Goal: Task Accomplishment & Management: Use online tool/utility

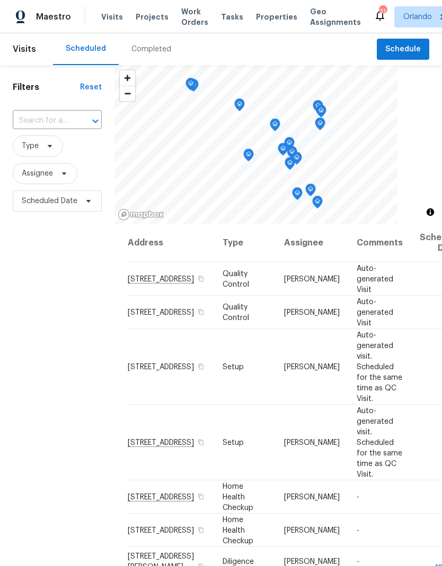
click at [221, 13] on span "Tasks" at bounding box center [232, 16] width 22 height 7
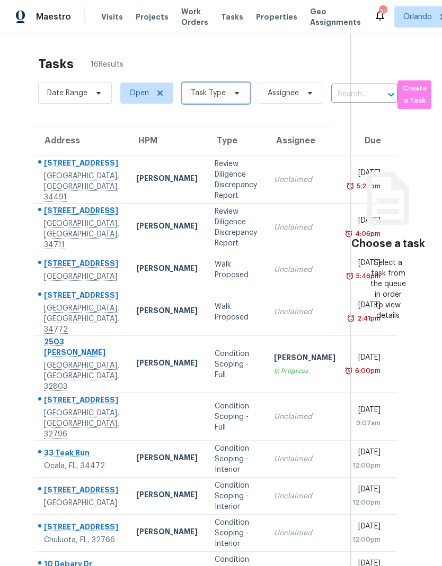
click at [229, 85] on span "Task Type" at bounding box center [216, 93] width 68 height 21
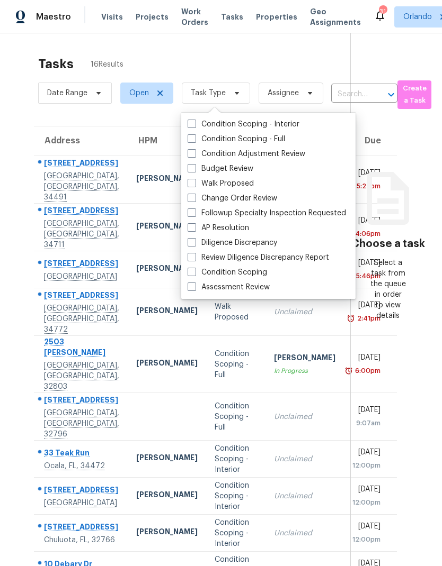
click at [188, 289] on span at bounding box center [191, 287] width 8 height 8
click at [188, 289] on input "Assessment Review" at bounding box center [190, 285] width 7 height 7
checkbox input "true"
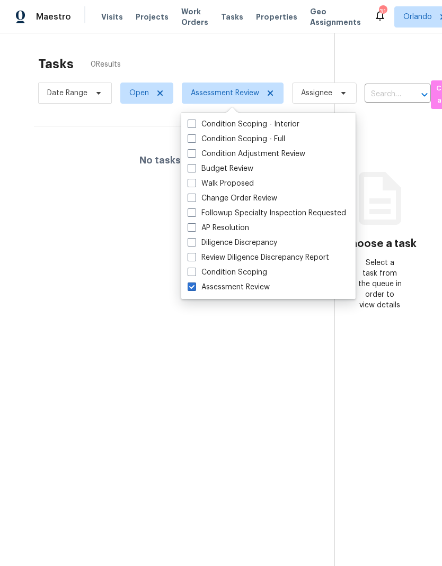
click at [265, 54] on div "Tasks 0 Results" at bounding box center [186, 64] width 296 height 28
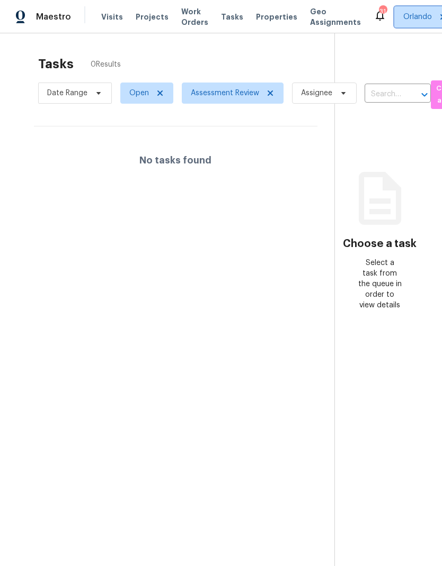
click at [397, 11] on span "Orlando" at bounding box center [425, 16] width 62 height 21
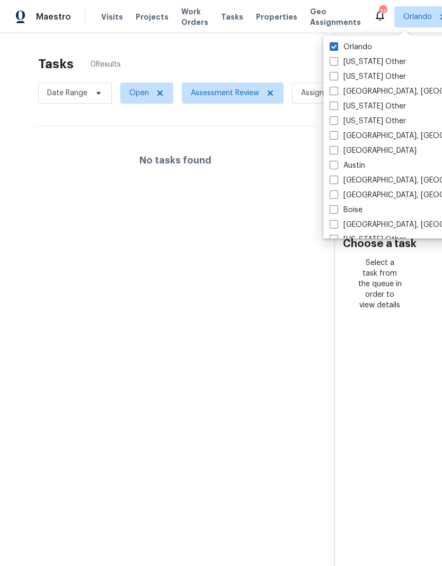
click at [335, 62] on span at bounding box center [333, 61] width 8 height 8
click at [335, 62] on input "Alabama Other" at bounding box center [332, 60] width 7 height 7
checkbox input "true"
click at [332, 76] on span at bounding box center [333, 76] width 8 height 8
click at [332, 76] on input "Alaska Other" at bounding box center [332, 74] width 7 height 7
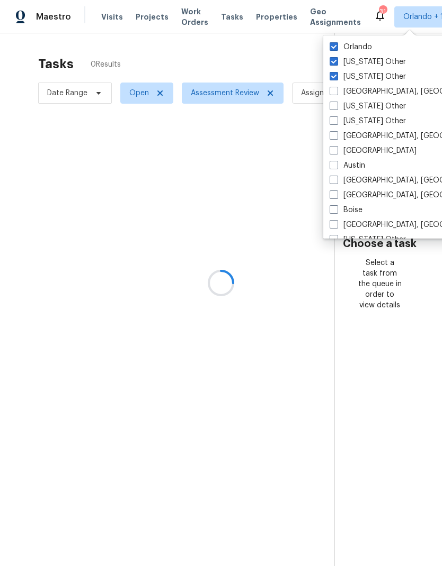
checkbox input "true"
click at [329, 89] on span at bounding box center [333, 91] width 8 height 8
click at [329, 89] on input "Albuquerque, NM" at bounding box center [332, 89] width 7 height 7
click at [329, 89] on span at bounding box center [333, 91] width 8 height 8
click at [329, 89] on input "Albuquerque, NM" at bounding box center [332, 89] width 7 height 7
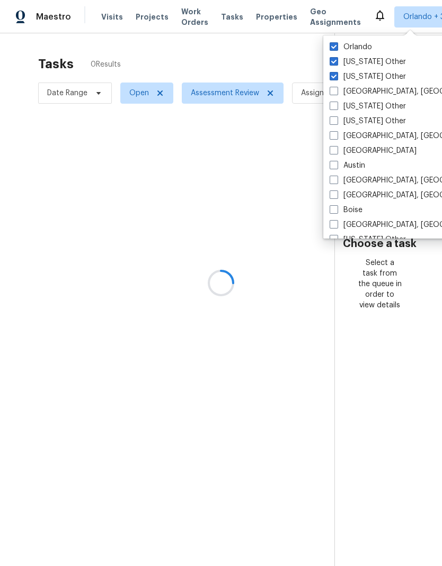
checkbox input "false"
click at [330, 109] on span at bounding box center [333, 106] width 8 height 8
click at [330, 108] on input "Arizona Other" at bounding box center [332, 104] width 7 height 7
checkbox input "true"
click at [332, 88] on span at bounding box center [333, 91] width 8 height 8
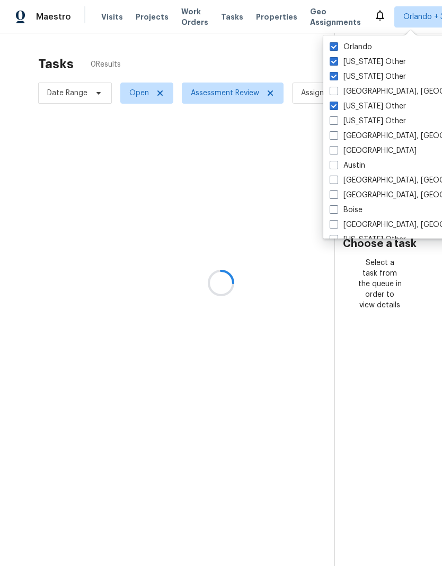
click at [332, 88] on input "Albuquerque, NM" at bounding box center [332, 89] width 7 height 7
checkbox input "true"
click at [334, 121] on span at bounding box center [333, 120] width 8 height 8
click at [334, 121] on input "Arkansas Other" at bounding box center [332, 119] width 7 height 7
checkbox input "true"
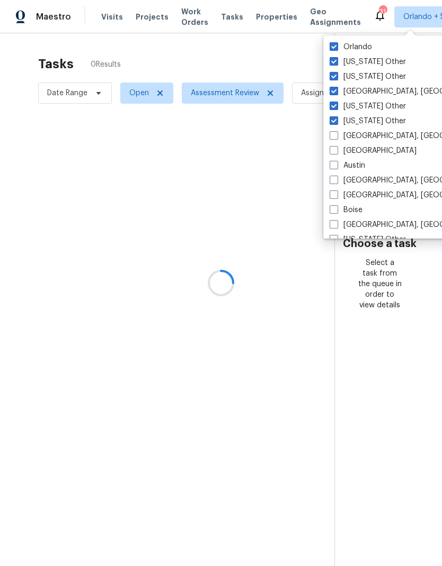
click at [335, 136] on span at bounding box center [333, 135] width 8 height 8
click at [335, 136] on input "Asheville, NC" at bounding box center [332, 134] width 7 height 7
checkbox input "true"
click at [331, 150] on span at bounding box center [333, 150] width 8 height 8
click at [331, 150] on input "Atlanta" at bounding box center [332, 149] width 7 height 7
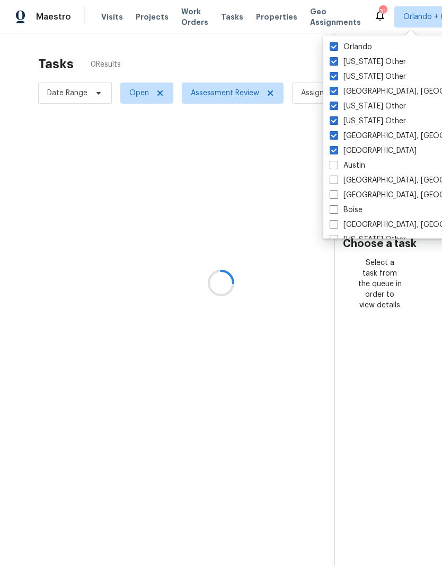
checkbox input "true"
click at [332, 167] on span at bounding box center [333, 165] width 8 height 8
click at [332, 167] on input "Austin" at bounding box center [332, 163] width 7 height 7
checkbox input "true"
click at [334, 180] on span at bounding box center [333, 180] width 8 height 8
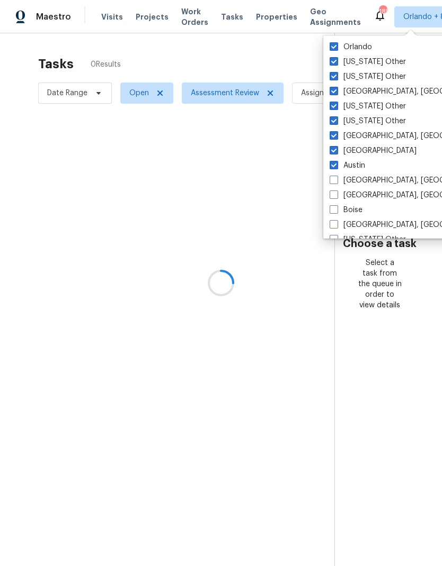
click at [334, 180] on input "Baltimore, MD" at bounding box center [332, 178] width 7 height 7
checkbox input "true"
click at [335, 195] on span at bounding box center [333, 195] width 8 height 8
click at [335, 195] on input "Birmingham, AL" at bounding box center [332, 193] width 7 height 7
checkbox input "true"
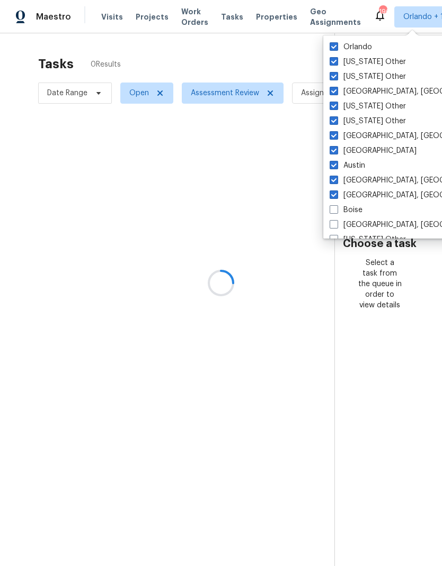
click at [335, 210] on span at bounding box center [333, 209] width 8 height 8
click at [335, 210] on input "Boise" at bounding box center [332, 208] width 7 height 7
checkbox input "true"
click at [336, 227] on span at bounding box center [333, 224] width 8 height 8
click at [336, 227] on input "Boston, MA" at bounding box center [332, 223] width 7 height 7
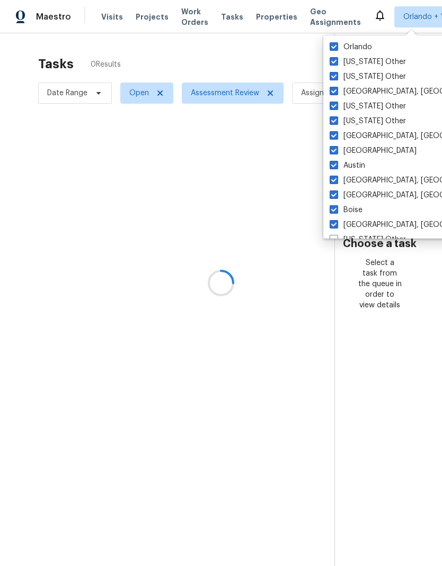
checkbox input "true"
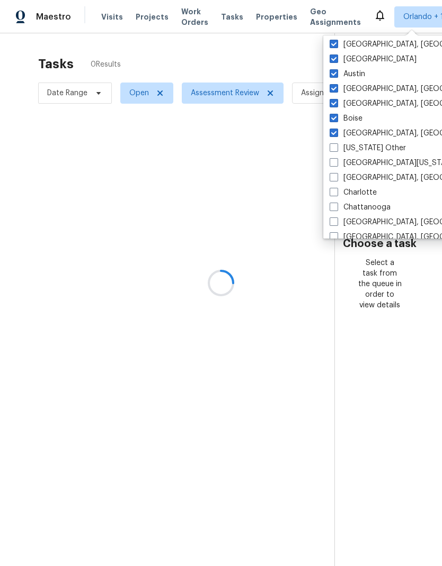
scroll to position [150, 0]
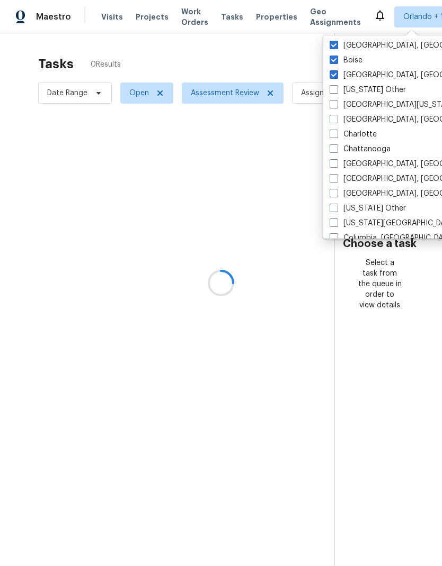
click at [334, 89] on span at bounding box center [333, 89] width 8 height 8
click at [334, 89] on input "California Other" at bounding box center [332, 88] width 7 height 7
checkbox input "true"
click at [332, 110] on label "Central California, CA" at bounding box center [431, 105] width 204 height 11
click at [332, 106] on input "Central California, CA" at bounding box center [332, 103] width 7 height 7
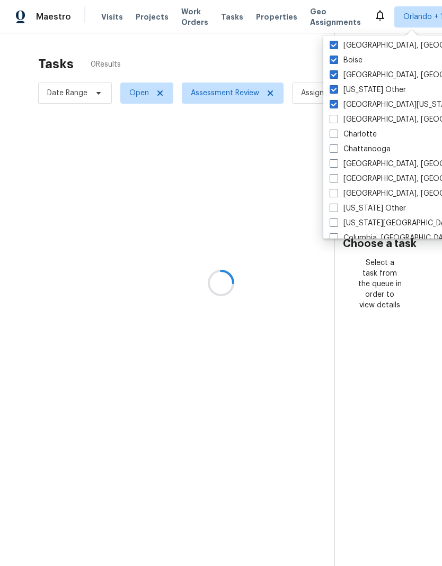
checkbox input "true"
click at [332, 121] on span at bounding box center [333, 119] width 8 height 8
click at [332, 121] on input "Charleston, SC" at bounding box center [332, 117] width 7 height 7
checkbox input "true"
click at [332, 137] on span at bounding box center [333, 134] width 8 height 8
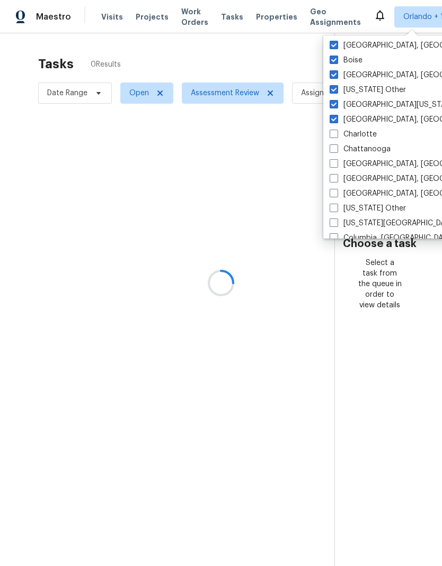
click at [332, 136] on input "Charlotte" at bounding box center [332, 132] width 7 height 7
checkbox input "true"
click at [331, 153] on label "Chattanooga" at bounding box center [359, 149] width 61 height 11
click at [331, 151] on input "Chattanooga" at bounding box center [332, 147] width 7 height 7
checkbox input "true"
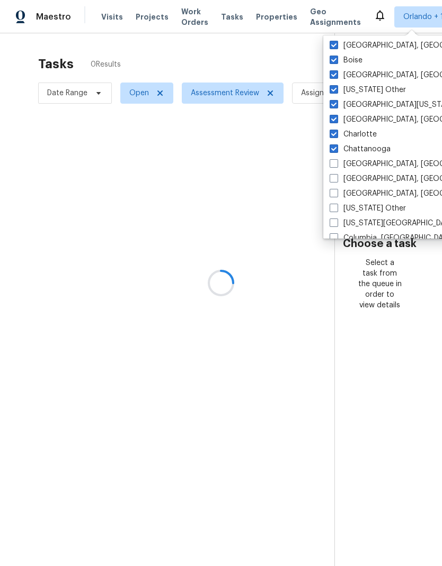
click at [334, 163] on span at bounding box center [333, 163] width 8 height 8
click at [334, 163] on input "Chicago, IL" at bounding box center [332, 162] width 7 height 7
checkbox input "true"
click at [330, 180] on span at bounding box center [333, 178] width 8 height 8
click at [330, 180] on input "Cincinnati, OH" at bounding box center [332, 177] width 7 height 7
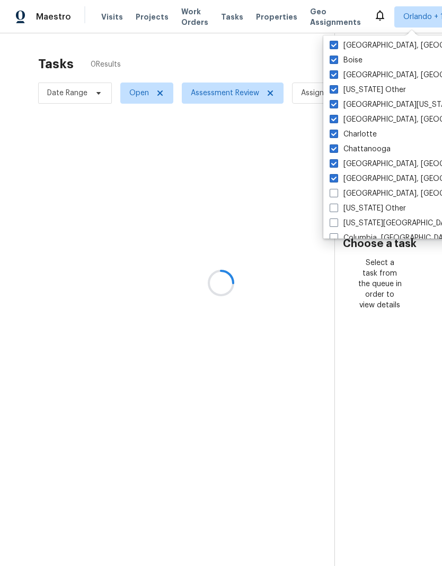
checkbox input "true"
click at [330, 194] on span at bounding box center [333, 193] width 8 height 8
click at [330, 194] on input "Cleveland, OH" at bounding box center [332, 191] width 7 height 7
checkbox input "true"
click at [327, 211] on div "Colorado Other" at bounding box center [432, 208] width 213 height 15
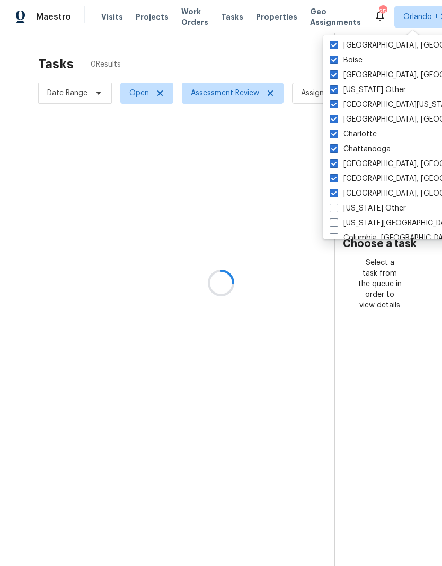
click at [332, 219] on span at bounding box center [333, 223] width 8 height 8
click at [332, 219] on input "Colorado Springs, CO" at bounding box center [332, 221] width 7 height 7
checkbox input "true"
click at [335, 207] on span at bounding box center [333, 208] width 8 height 8
click at [335, 207] on input "Colorado Other" at bounding box center [332, 206] width 7 height 7
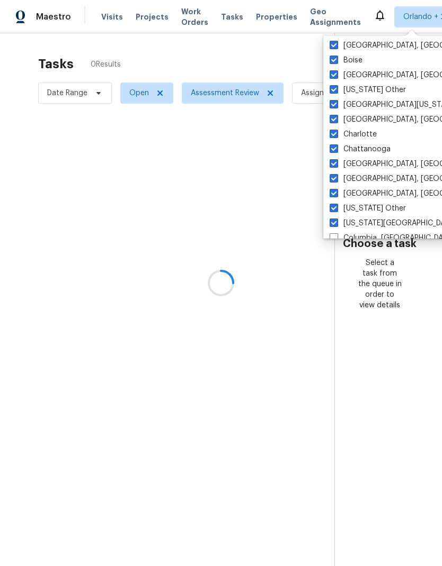
checkbox input "true"
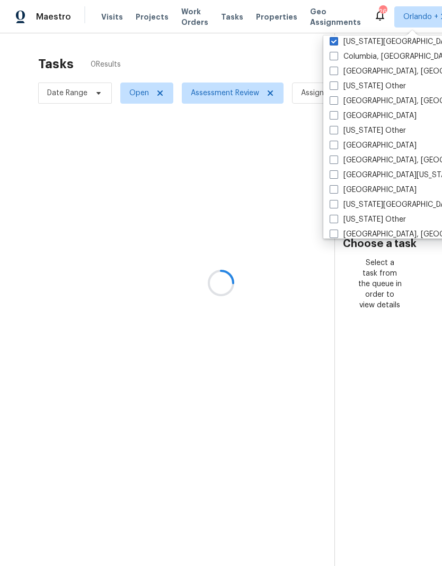
scroll to position [329, 0]
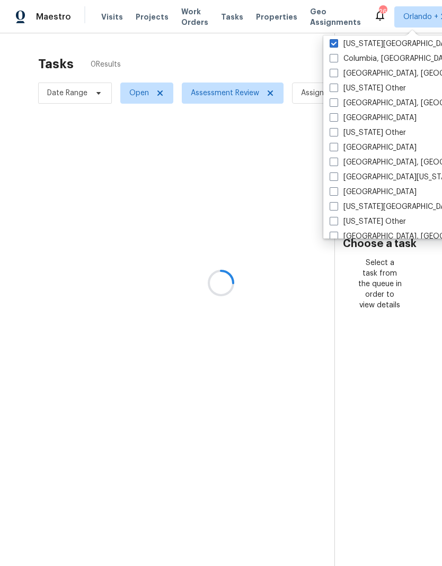
click at [336, 58] on span at bounding box center [333, 58] width 8 height 8
click at [336, 58] on input "Columbia, SC" at bounding box center [332, 56] width 7 height 7
checkbox input "true"
click at [337, 70] on span at bounding box center [333, 73] width 8 height 8
click at [336, 70] on input "Columbus, OH" at bounding box center [332, 71] width 7 height 7
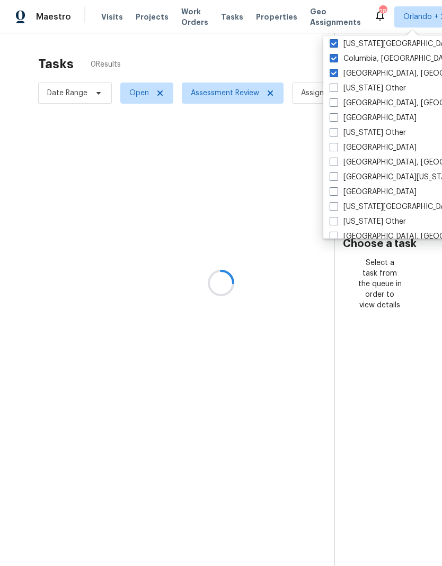
checkbox input "true"
click at [331, 88] on span at bounding box center [333, 88] width 8 height 8
click at [331, 88] on input "Connecticut Other" at bounding box center [332, 86] width 7 height 7
checkbox input "true"
click at [333, 102] on span at bounding box center [333, 102] width 8 height 8
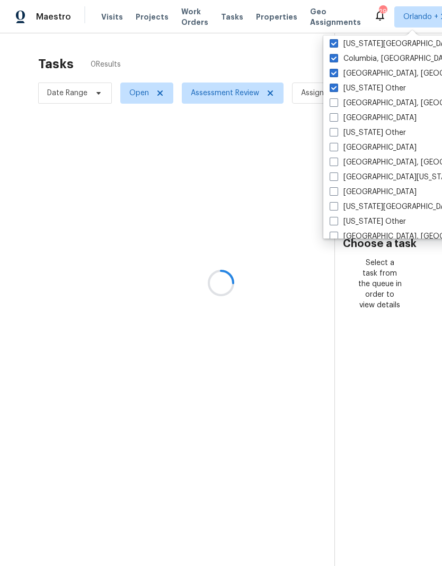
click at [333, 102] on input "Corpus Christi, TX" at bounding box center [332, 101] width 7 height 7
checkbox input "true"
click at [335, 119] on span at bounding box center [333, 117] width 8 height 8
click at [335, 119] on input "Dallas" at bounding box center [332, 116] width 7 height 7
checkbox input "true"
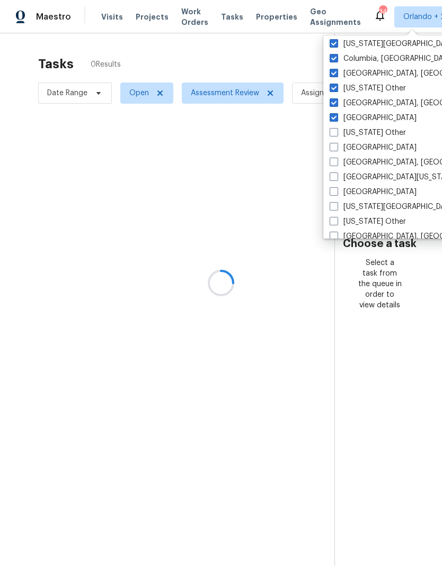
click at [331, 136] on span at bounding box center [333, 132] width 8 height 8
click at [331, 134] on input "Delaware Other" at bounding box center [332, 131] width 7 height 7
checkbox input "true"
click at [335, 149] on span at bounding box center [333, 147] width 8 height 8
click at [335, 149] on input "Denver" at bounding box center [332, 145] width 7 height 7
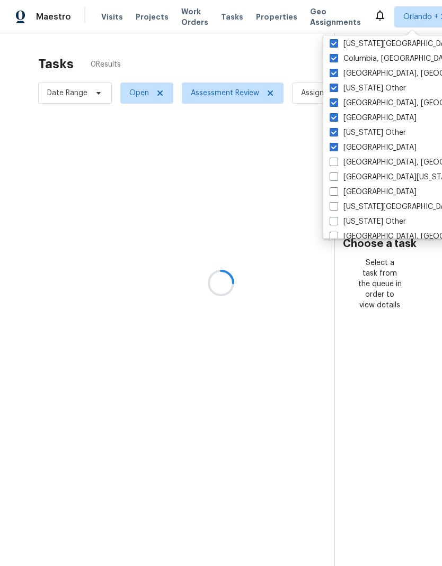
checkbox input "true"
click at [334, 160] on span at bounding box center [333, 162] width 8 height 8
click at [334, 160] on input "Detroit, MI" at bounding box center [332, 160] width 7 height 7
checkbox input "true"
click at [337, 177] on span at bounding box center [333, 177] width 8 height 8
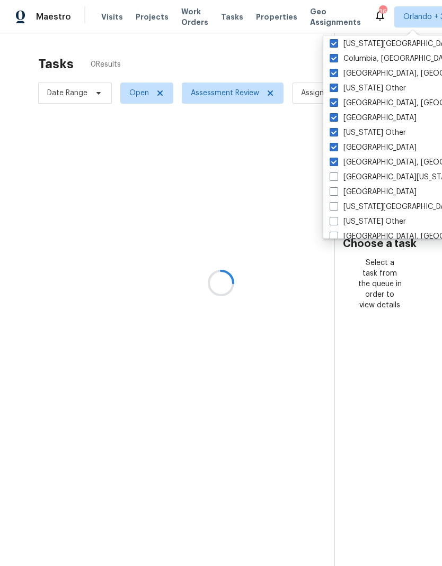
click at [336, 177] on input "East Texas" at bounding box center [332, 175] width 7 height 7
checkbox input "true"
click at [335, 193] on span at bounding box center [333, 191] width 8 height 8
click at [335, 193] on input "El Paso" at bounding box center [332, 190] width 7 height 7
checkbox input "true"
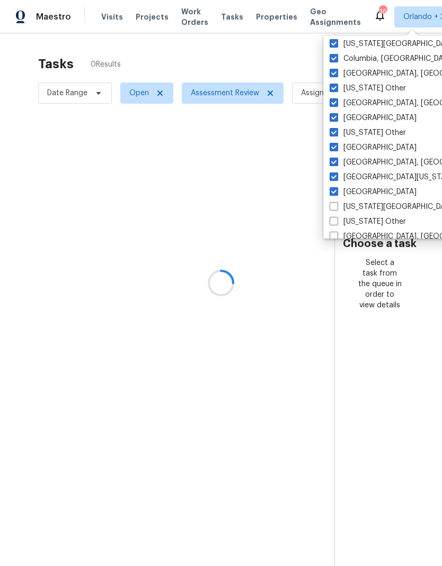
click at [335, 208] on span at bounding box center [333, 206] width 8 height 8
click at [335, 208] on input "Florida Panhandle" at bounding box center [332, 205] width 7 height 7
checkbox input "true"
click at [334, 221] on span at bounding box center [333, 221] width 8 height 8
click at [334, 221] on input "Georgia Other" at bounding box center [332, 220] width 7 height 7
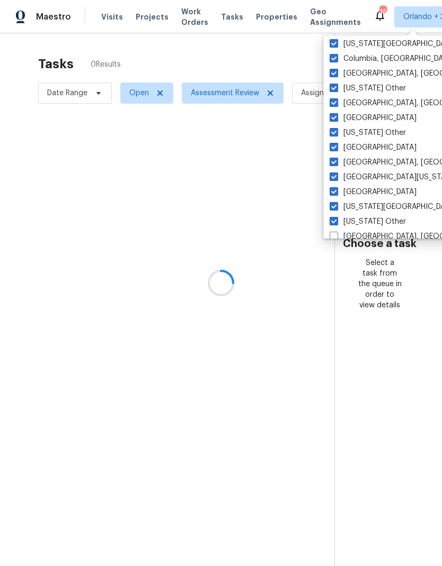
checkbox input "true"
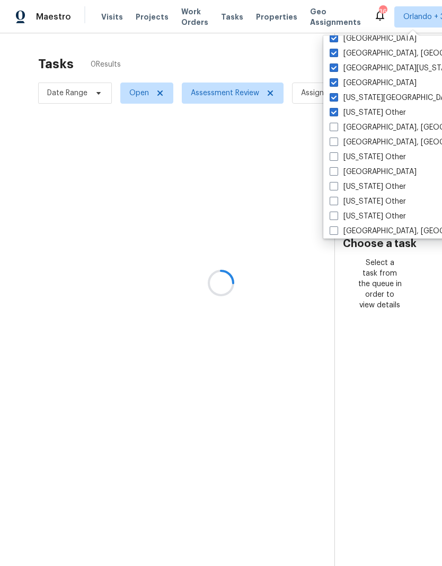
scroll to position [489, 0]
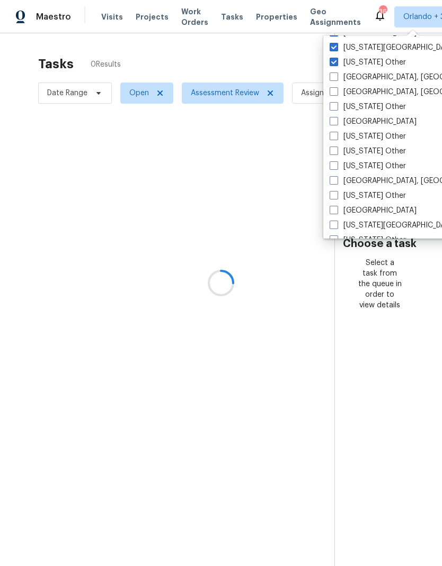
click at [335, 77] on span at bounding box center [333, 77] width 8 height 8
click at [335, 77] on input "Greensboro, NC" at bounding box center [332, 75] width 7 height 7
checkbox input "true"
click at [335, 96] on label "Greenville, SC" at bounding box center [411, 92] width 164 height 11
click at [335, 94] on input "Greenville, SC" at bounding box center [332, 90] width 7 height 7
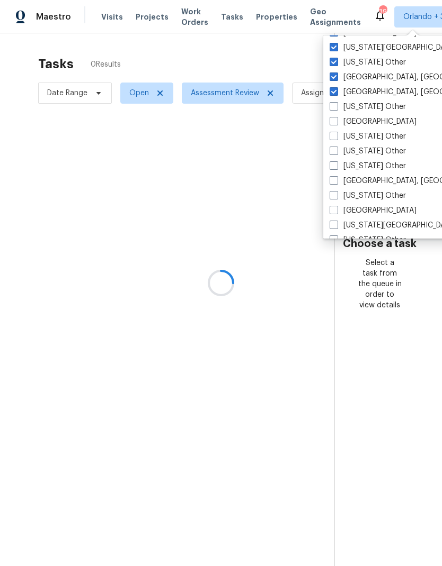
checkbox input "true"
click at [332, 110] on span at bounding box center [333, 106] width 8 height 8
click at [332, 109] on input "Hawaii Other" at bounding box center [332, 105] width 7 height 7
checkbox input "true"
click at [335, 120] on span at bounding box center [333, 121] width 8 height 8
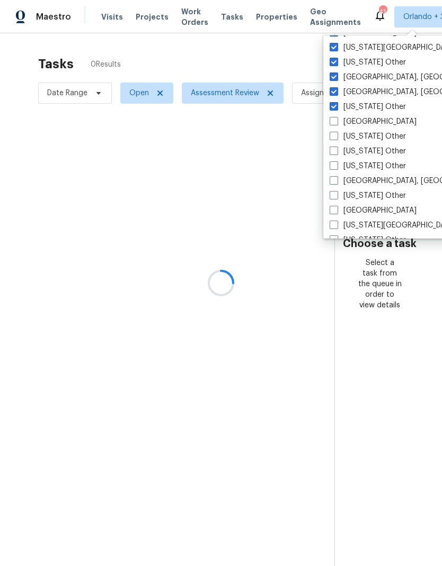
click at [335, 120] on input "Houston" at bounding box center [332, 119] width 7 height 7
checkbox input "true"
click at [331, 133] on span at bounding box center [333, 136] width 8 height 8
click at [331, 133] on input "Idaho Other" at bounding box center [332, 134] width 7 height 7
checkbox input "true"
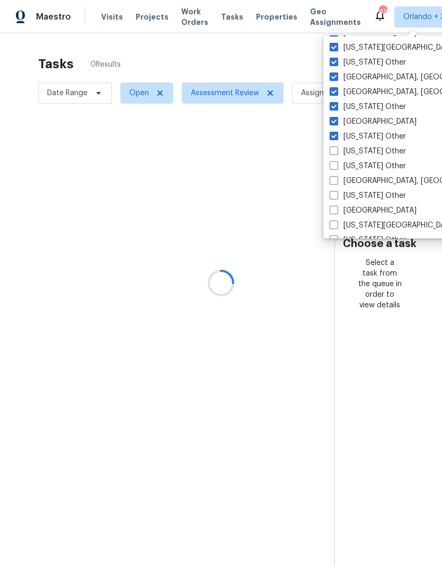
click at [335, 150] on span at bounding box center [333, 151] width 8 height 8
click at [335, 150] on input "Illinois Other" at bounding box center [332, 149] width 7 height 7
checkbox input "true"
click at [336, 164] on span at bounding box center [333, 165] width 8 height 8
click at [336, 164] on input "Indiana Other" at bounding box center [332, 164] width 7 height 7
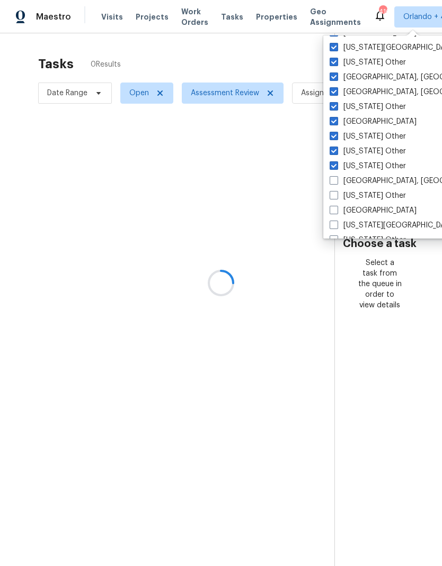
checkbox input "true"
click at [334, 180] on span at bounding box center [333, 180] width 8 height 8
click at [334, 180] on input "Indianapolis, IN" at bounding box center [332, 179] width 7 height 7
checkbox input "true"
click at [334, 197] on span at bounding box center [333, 195] width 8 height 8
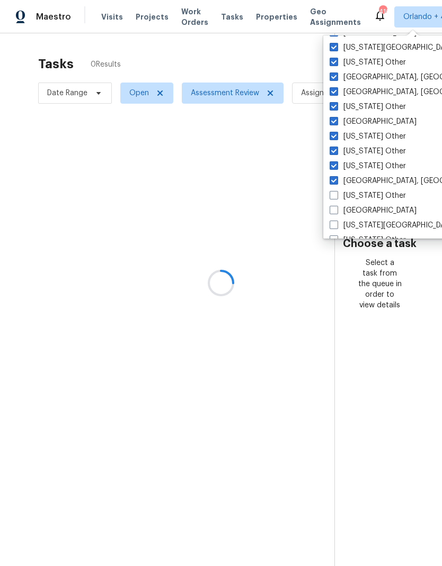
click at [334, 197] on input "Iowa Other" at bounding box center [332, 194] width 7 height 7
checkbox input "true"
click at [336, 208] on span at bounding box center [333, 210] width 8 height 8
click at [336, 208] on input "Jacksonville" at bounding box center [332, 208] width 7 height 7
checkbox input "true"
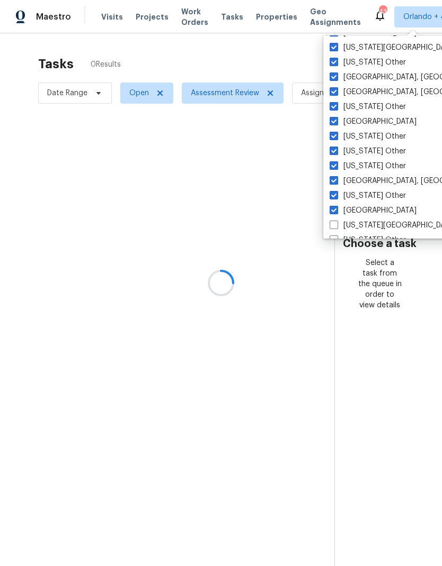
scroll to position [587, 0]
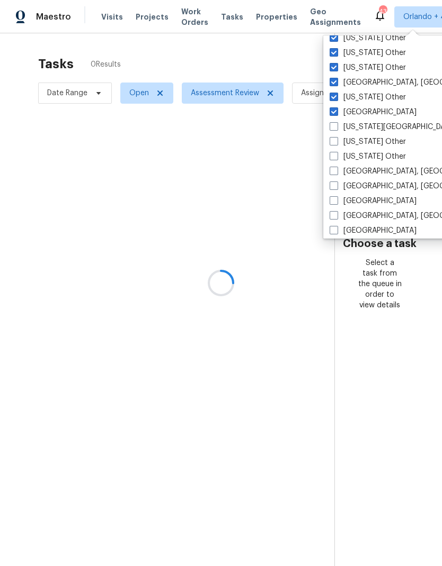
click at [336, 127] on span at bounding box center [333, 126] width 8 height 8
click at [336, 127] on input "Kansas City" at bounding box center [332, 125] width 7 height 7
click at [336, 127] on span at bounding box center [333, 126] width 8 height 8
click at [336, 127] on input "Kansas City" at bounding box center [332, 125] width 7 height 7
checkbox input "false"
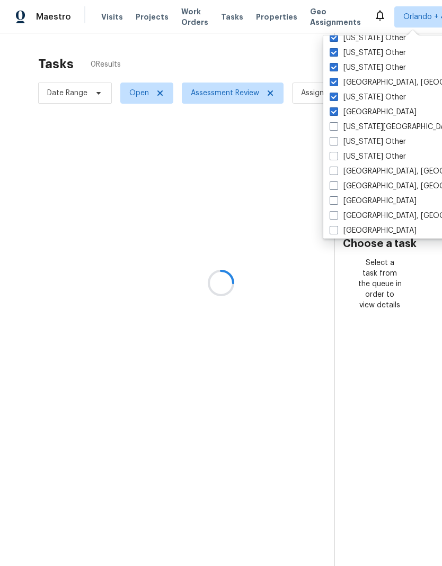
click at [334, 141] on span at bounding box center [333, 141] width 8 height 8
click at [334, 141] on input "Kansas Other" at bounding box center [332, 140] width 7 height 7
checkbox input "true"
click at [333, 129] on span at bounding box center [333, 126] width 8 height 8
click at [333, 129] on input "Kansas City" at bounding box center [332, 125] width 7 height 7
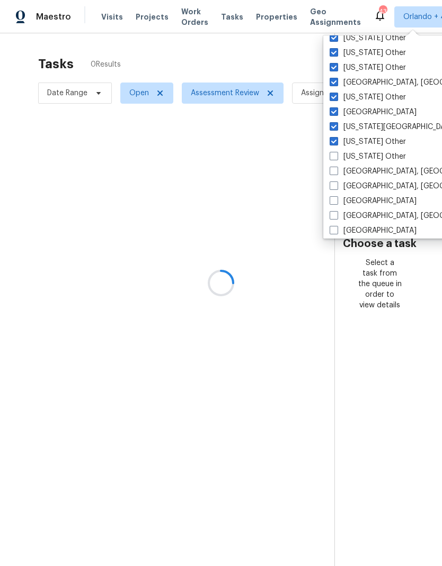
checkbox input "true"
click at [334, 157] on span at bounding box center [333, 156] width 8 height 8
click at [334, 157] on input "Kentucky Other" at bounding box center [332, 154] width 7 height 7
checkbox input "true"
click at [333, 170] on span at bounding box center [333, 171] width 8 height 8
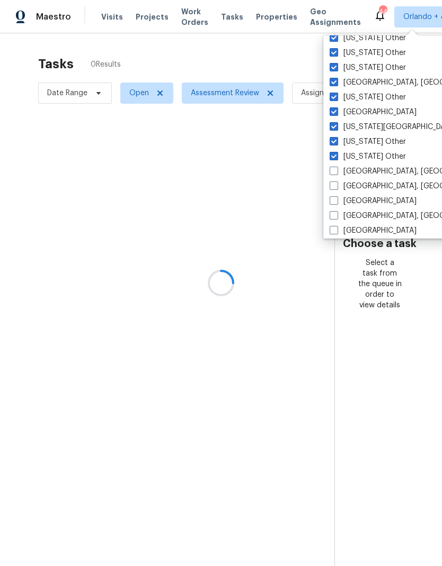
click at [333, 170] on input "Killeen, TX" at bounding box center [332, 169] width 7 height 7
checkbox input "true"
click at [334, 186] on span at bounding box center [333, 186] width 8 height 8
click at [334, 186] on input "Knoxville, TN" at bounding box center [332, 184] width 7 height 7
checkbox input "true"
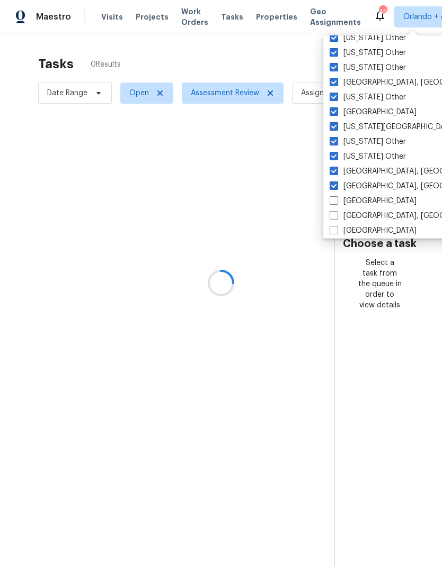
click at [336, 201] on span at bounding box center [333, 200] width 8 height 8
click at [336, 201] on input "Las Vegas" at bounding box center [332, 199] width 7 height 7
checkbox input "true"
click at [335, 215] on span at bounding box center [333, 215] width 8 height 8
click at [335, 215] on input "Little Rock, AR" at bounding box center [332, 214] width 7 height 7
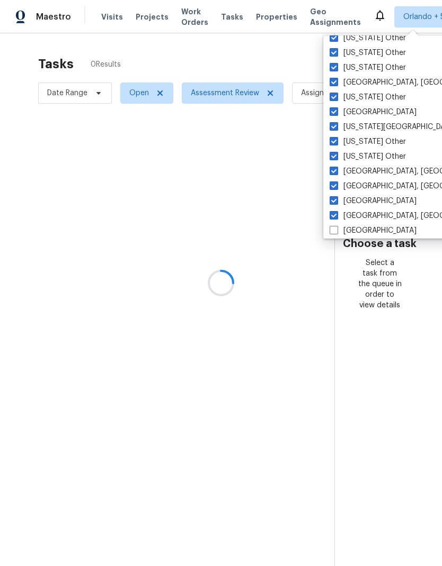
checkbox input "true"
click at [336, 231] on span at bounding box center [333, 230] width 8 height 8
click at [336, 231] on input "Los Angeles" at bounding box center [332, 229] width 7 height 7
checkbox input "true"
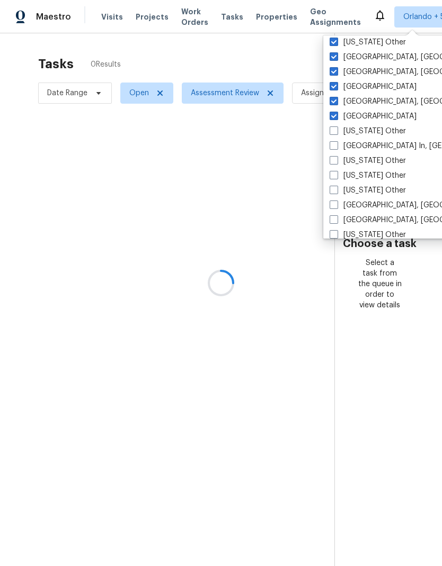
scroll to position [772, 0]
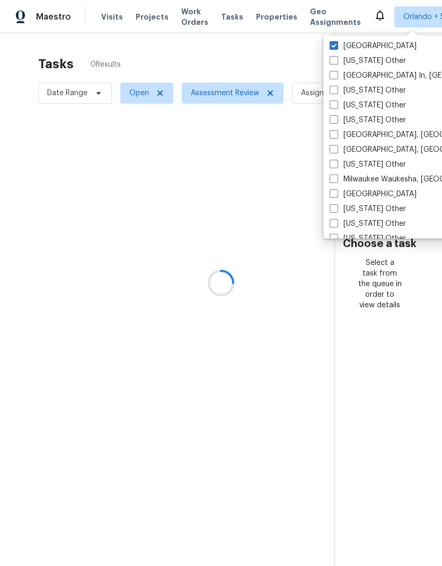
click at [337, 64] on span at bounding box center [333, 60] width 8 height 8
click at [336, 62] on input "Louisiana Other" at bounding box center [332, 59] width 7 height 7
checkbox input "true"
click at [334, 76] on span at bounding box center [333, 75] width 8 height 8
click at [334, 76] on input "Louisville In, KY" at bounding box center [332, 73] width 7 height 7
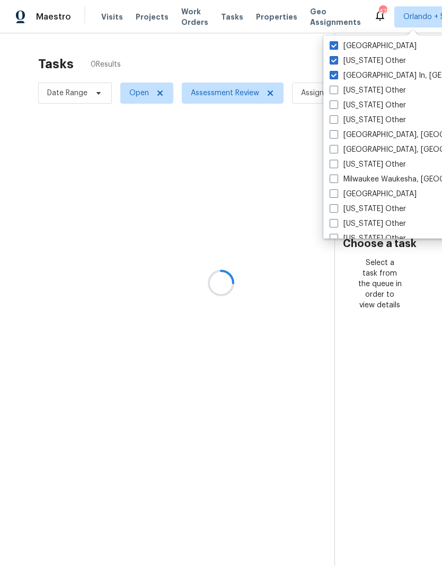
checkbox input "true"
click at [332, 93] on span at bounding box center [333, 90] width 8 height 8
click at [332, 92] on input "Maine Other" at bounding box center [332, 88] width 7 height 7
checkbox input "true"
click at [332, 106] on span at bounding box center [333, 105] width 8 height 8
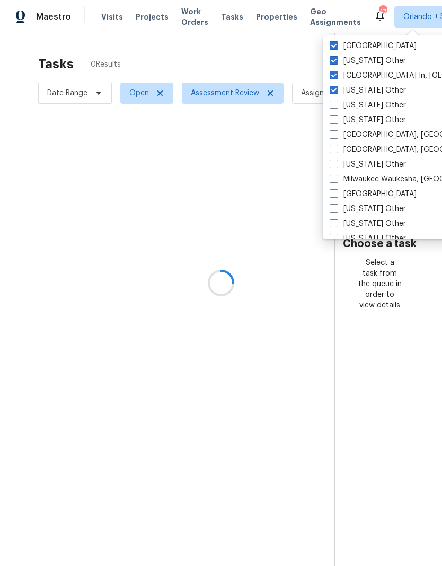
click at [332, 106] on input "Maryland Other" at bounding box center [332, 103] width 7 height 7
checkbox input "true"
click at [331, 120] on span at bounding box center [333, 119] width 8 height 8
click at [331, 120] on input "Massachusetts Other" at bounding box center [332, 118] width 7 height 7
checkbox input "true"
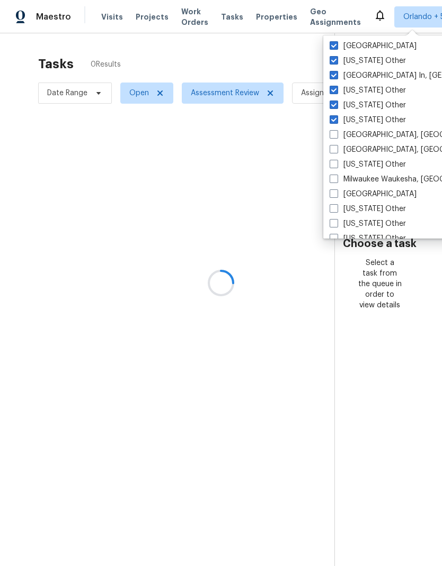
click at [334, 134] on span at bounding box center [333, 134] width 8 height 8
click at [334, 134] on input "Memphis, TN" at bounding box center [332, 133] width 7 height 7
checkbox input "true"
click at [336, 152] on span at bounding box center [333, 149] width 8 height 8
click at [336, 151] on input "Miami, FL" at bounding box center [332, 148] width 7 height 7
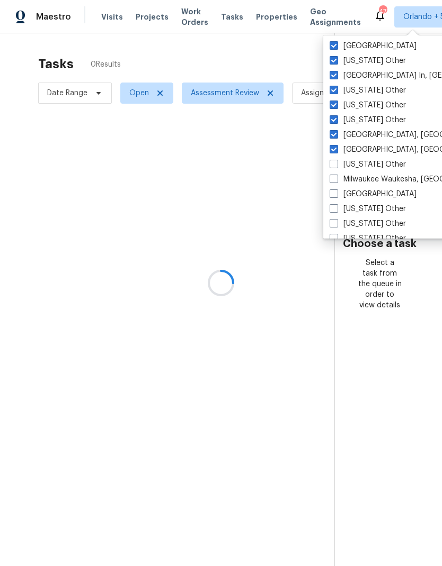
checkbox input "true"
click at [334, 167] on span at bounding box center [333, 164] width 8 height 8
click at [334, 166] on input "Michigan Other" at bounding box center [332, 162] width 7 height 7
click at [333, 167] on span at bounding box center [333, 164] width 8 height 8
click at [333, 166] on input "Michigan Other" at bounding box center [332, 162] width 7 height 7
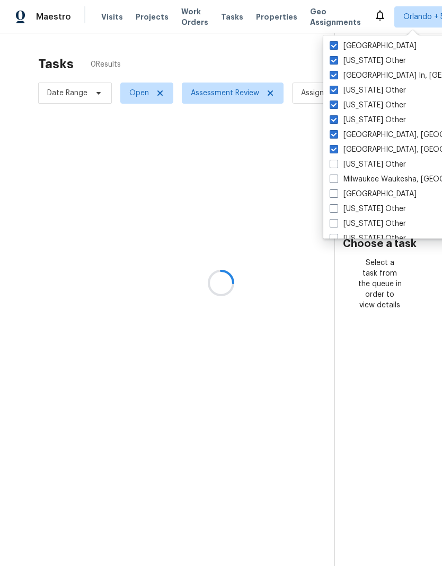
checkbox input "false"
click at [335, 196] on span at bounding box center [333, 194] width 8 height 8
click at [335, 196] on input "Minneapolis" at bounding box center [332, 192] width 7 height 7
click at [334, 196] on span at bounding box center [333, 194] width 8 height 8
click at [334, 196] on input "Minneapolis" at bounding box center [332, 192] width 7 height 7
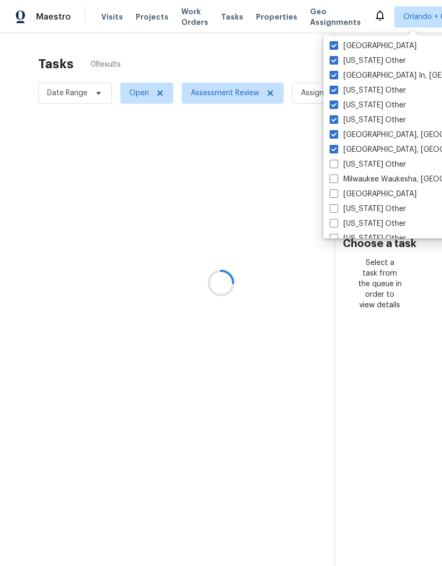
checkbox input "false"
click at [334, 163] on span at bounding box center [333, 164] width 8 height 8
click at [334, 163] on input "Michigan Other" at bounding box center [332, 162] width 7 height 7
checkbox input "true"
click at [334, 180] on span at bounding box center [333, 179] width 8 height 8
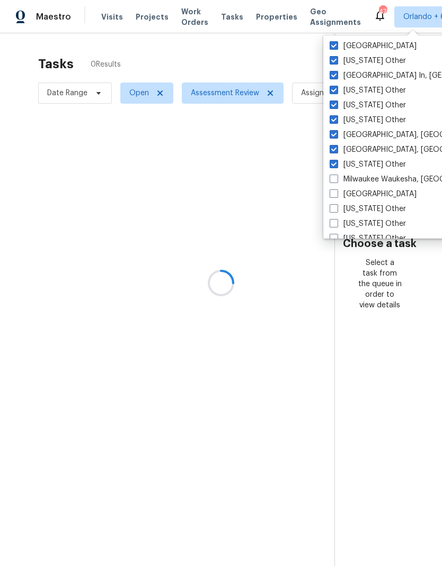
click at [334, 180] on input "Milwaukee Waukesha, WI" at bounding box center [332, 177] width 7 height 7
checkbox input "true"
click at [336, 193] on span at bounding box center [333, 194] width 8 height 8
click at [336, 193] on input "Minneapolis" at bounding box center [332, 192] width 7 height 7
checkbox input "true"
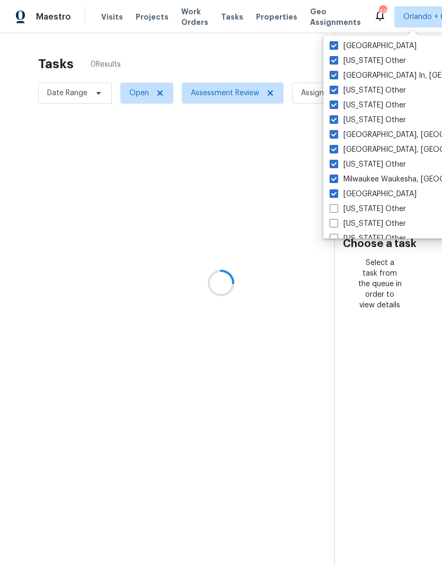
click at [335, 208] on span at bounding box center [333, 208] width 8 height 8
click at [335, 208] on input "Minnesota Other" at bounding box center [332, 207] width 7 height 7
checkbox input "true"
click at [339, 227] on label "Mississippi Other" at bounding box center [367, 224] width 76 height 11
click at [336, 226] on input "Mississippi Other" at bounding box center [332, 222] width 7 height 7
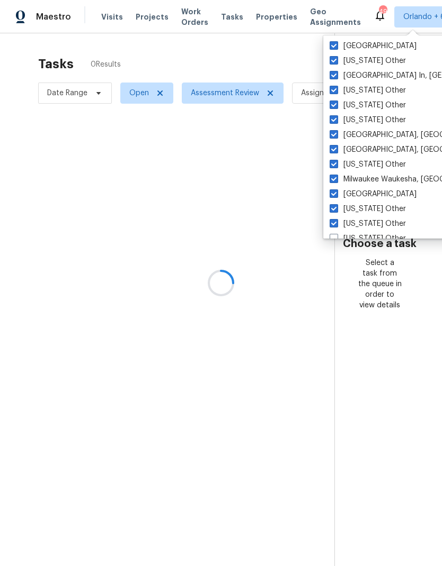
checkbox input "true"
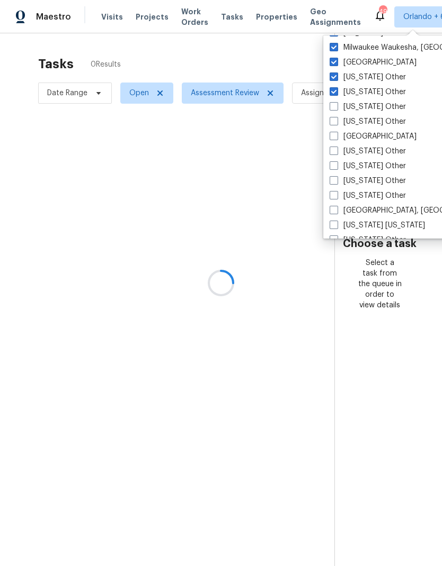
scroll to position [922, 0]
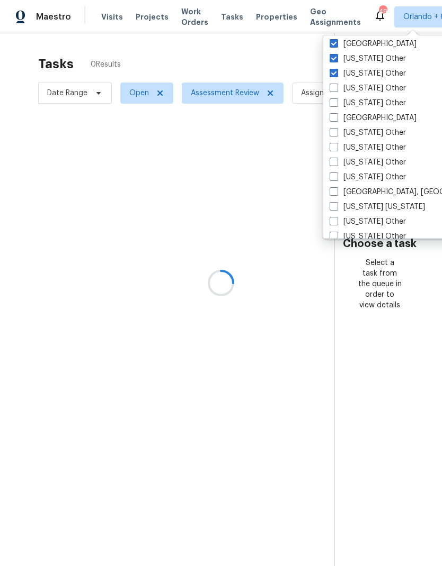
click at [338, 88] on label "Missouri Other" at bounding box center [367, 88] width 76 height 11
click at [336, 88] on input "Missouri Other" at bounding box center [332, 86] width 7 height 7
checkbox input "true"
click at [335, 105] on span at bounding box center [333, 102] width 8 height 8
click at [335, 105] on input "Montana Other" at bounding box center [332, 101] width 7 height 7
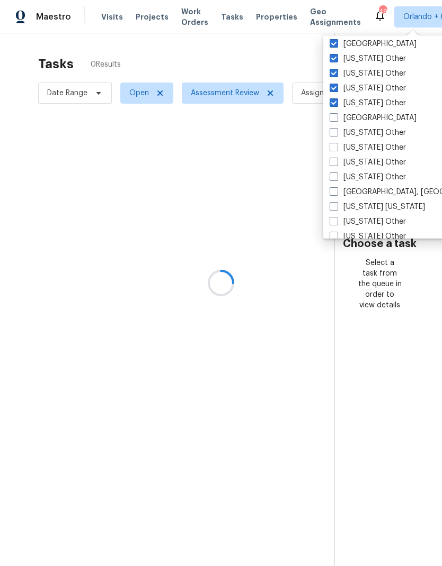
checkbox input "true"
click at [332, 117] on span at bounding box center [333, 117] width 8 height 8
click at [332, 117] on input "Nashville" at bounding box center [332, 116] width 7 height 7
checkbox input "true"
click at [336, 134] on span at bounding box center [333, 132] width 8 height 8
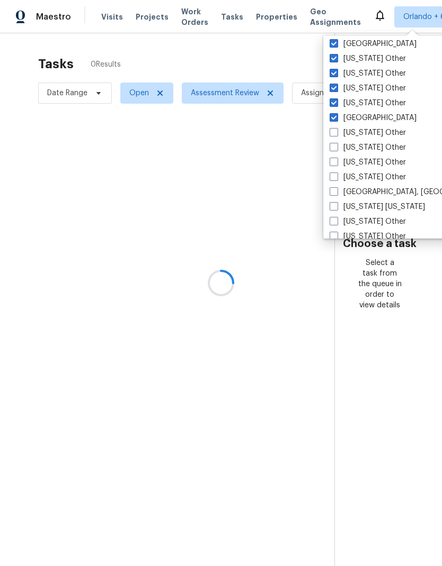
click at [336, 134] on input "Nebraska Other" at bounding box center [332, 131] width 7 height 7
checkbox input "true"
click at [336, 146] on span at bounding box center [333, 147] width 8 height 8
click at [336, 146] on input "Nevada Other" at bounding box center [332, 145] width 7 height 7
checkbox input "true"
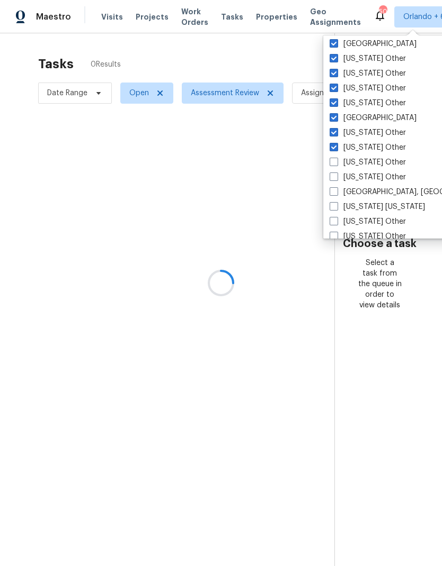
click at [336, 166] on span at bounding box center [333, 162] width 8 height 8
click at [336, 164] on input "New Hampshire Other" at bounding box center [332, 160] width 7 height 7
checkbox input "true"
click at [336, 179] on span at bounding box center [333, 177] width 8 height 8
click at [336, 179] on input "New Mexico Other" at bounding box center [332, 175] width 7 height 7
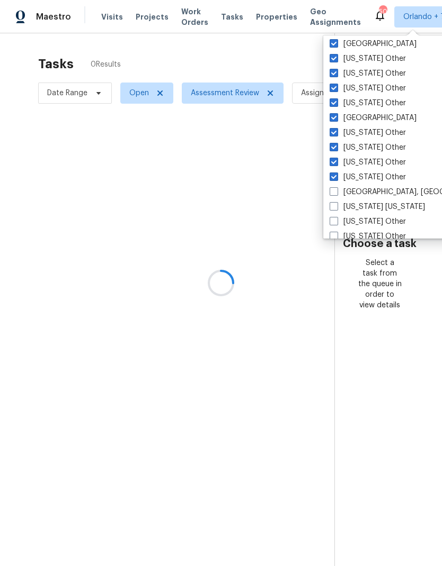
checkbox input "true"
click at [334, 192] on span at bounding box center [333, 191] width 8 height 8
click at [334, 192] on input "New Orleans, LA" at bounding box center [332, 190] width 7 height 7
checkbox input "true"
click at [334, 208] on span at bounding box center [333, 206] width 8 height 8
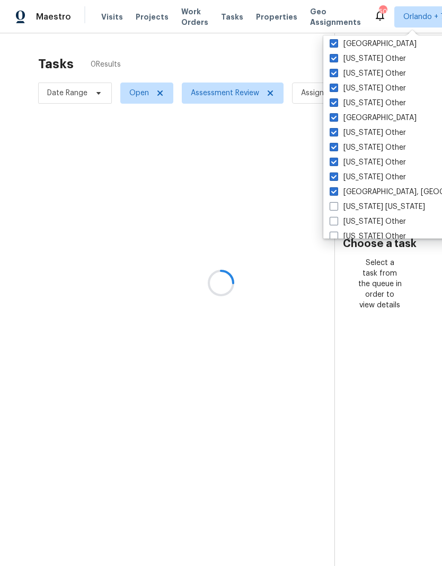
click at [334, 208] on input "New York New Jersey" at bounding box center [332, 205] width 7 height 7
checkbox input "true"
click at [335, 224] on span at bounding box center [333, 221] width 8 height 8
click at [335, 223] on input "New York Other" at bounding box center [332, 220] width 7 height 7
checkbox input "true"
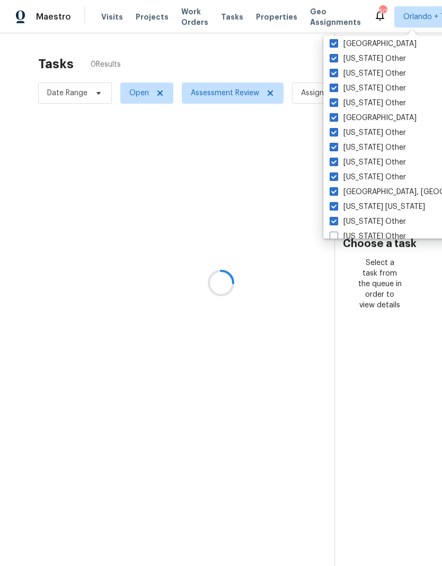
click at [336, 233] on span at bounding box center [333, 236] width 8 height 8
click at [336, 233] on input "North Carolina Other" at bounding box center [332, 234] width 7 height 7
checkbox input "true"
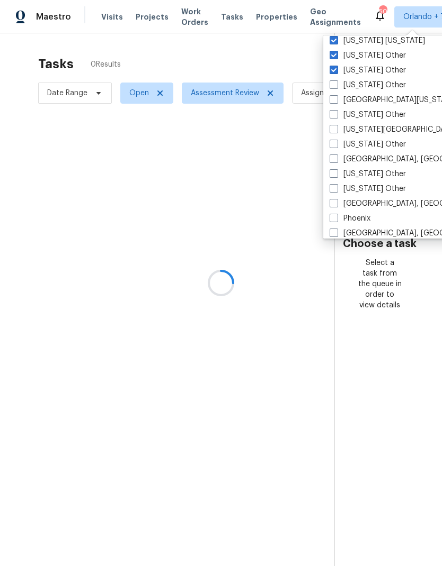
scroll to position [1090, 0]
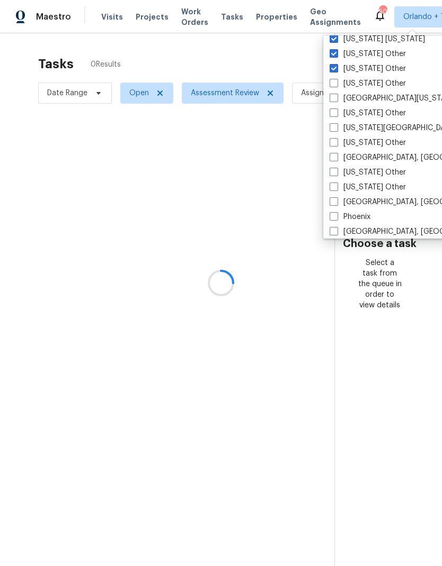
click at [335, 83] on span at bounding box center [333, 83] width 8 height 8
click at [335, 83] on input "North Dakota Other" at bounding box center [332, 81] width 7 height 7
checkbox input "true"
click at [332, 100] on span at bounding box center [333, 98] width 8 height 8
click at [332, 100] on input "Northern Colorado" at bounding box center [332, 96] width 7 height 7
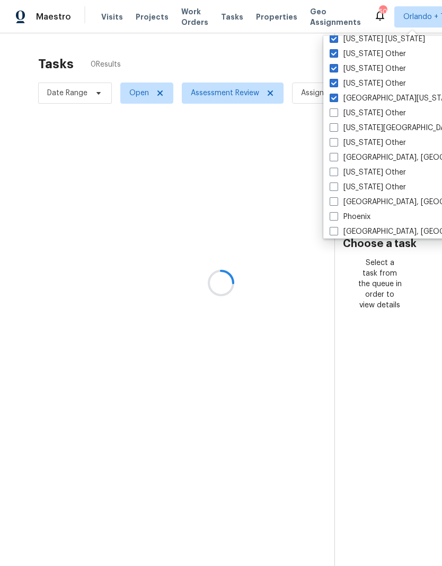
checkbox input "true"
click at [330, 113] on span at bounding box center [333, 113] width 8 height 8
click at [330, 113] on input "Ohio Other" at bounding box center [332, 111] width 7 height 7
checkbox input "true"
click at [332, 127] on span at bounding box center [333, 127] width 8 height 8
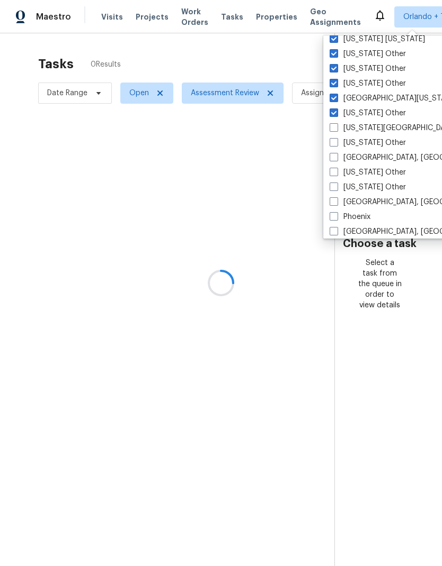
click at [332, 127] on input "Oklahoma City, OK" at bounding box center [332, 126] width 7 height 7
checkbox input "true"
click at [333, 144] on span at bounding box center [333, 142] width 8 height 8
click at [333, 144] on input "Oklahoma Other" at bounding box center [332, 141] width 7 height 7
checkbox input "true"
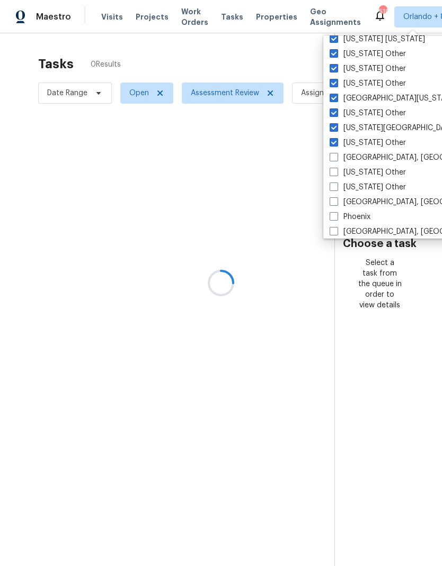
click at [335, 161] on span at bounding box center [333, 157] width 8 height 8
click at [335, 159] on input "Omaha, NE" at bounding box center [332, 155] width 7 height 7
checkbox input "true"
click at [336, 176] on span at bounding box center [333, 172] width 8 height 8
click at [336, 174] on input "Oregon Other" at bounding box center [332, 170] width 7 height 7
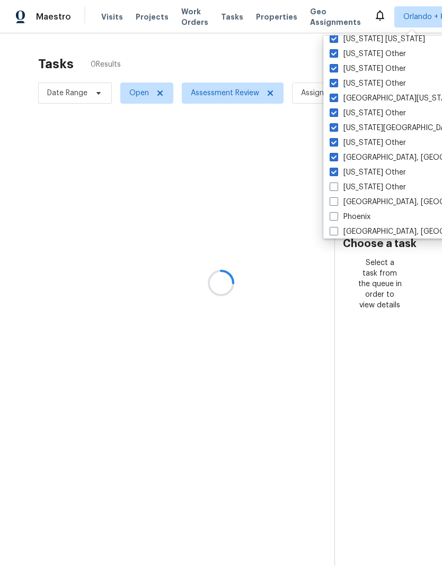
checkbox input "true"
click at [332, 186] on span at bounding box center [333, 187] width 8 height 8
click at [332, 186] on input "Pennsylvania Other" at bounding box center [332, 185] width 7 height 7
checkbox input "true"
click at [335, 199] on span at bounding box center [333, 201] width 8 height 8
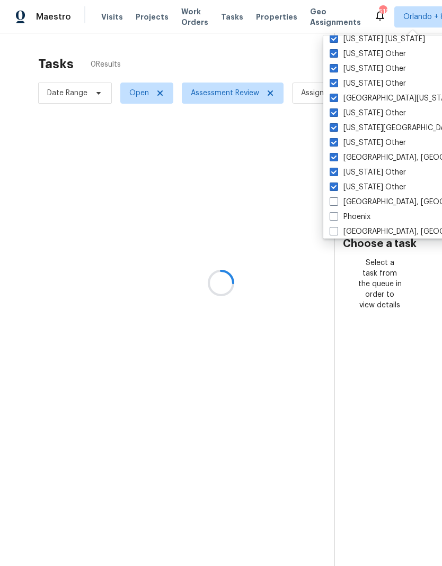
click at [335, 199] on input "Philadelphia, PA" at bounding box center [332, 200] width 7 height 7
checkbox input "true"
click at [335, 220] on span at bounding box center [333, 216] width 8 height 8
click at [335, 219] on input "Phoenix" at bounding box center [332, 215] width 7 height 7
checkbox input "true"
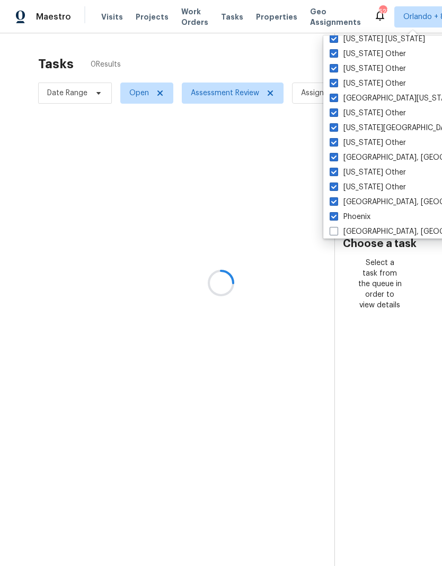
click at [334, 232] on span at bounding box center [333, 231] width 8 height 8
click at [334, 232] on input "Pittsburgh, PA" at bounding box center [332, 230] width 7 height 7
checkbox input "true"
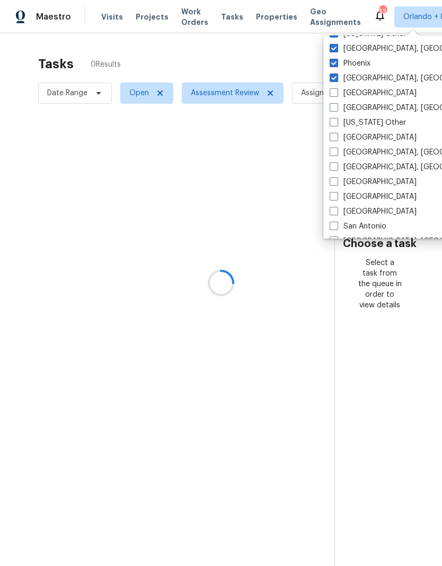
scroll to position [1242, 0]
click at [335, 93] on span at bounding box center [333, 93] width 8 height 8
click at [335, 93] on input "Portland" at bounding box center [332, 92] width 7 height 7
checkbox input "true"
click at [333, 111] on span at bounding box center [333, 108] width 8 height 8
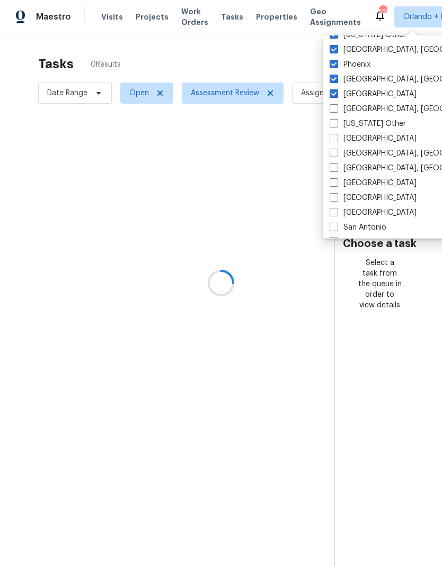
click at [333, 111] on input "Prescott, AZ" at bounding box center [332, 107] width 7 height 7
checkbox input "true"
click at [331, 129] on label "Puerto Rico Other" at bounding box center [367, 124] width 76 height 11
click at [331, 125] on input "Puerto Rico Other" at bounding box center [332, 122] width 7 height 7
checkbox input "true"
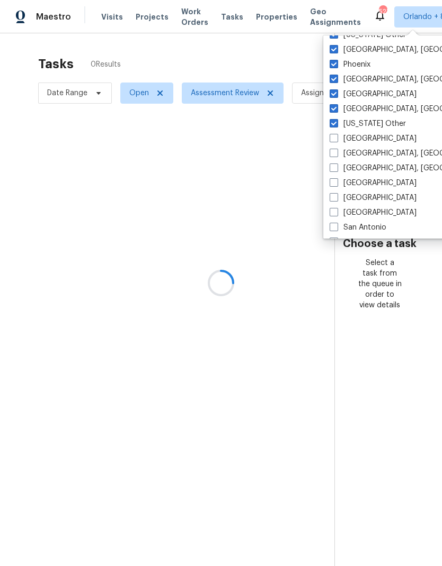
click at [332, 139] on span at bounding box center [333, 138] width 8 height 8
click at [332, 139] on input "Raleigh" at bounding box center [332, 136] width 7 height 7
checkbox input "true"
click at [336, 156] on span at bounding box center [333, 153] width 8 height 8
click at [336, 155] on input "Reno, NV" at bounding box center [332, 151] width 7 height 7
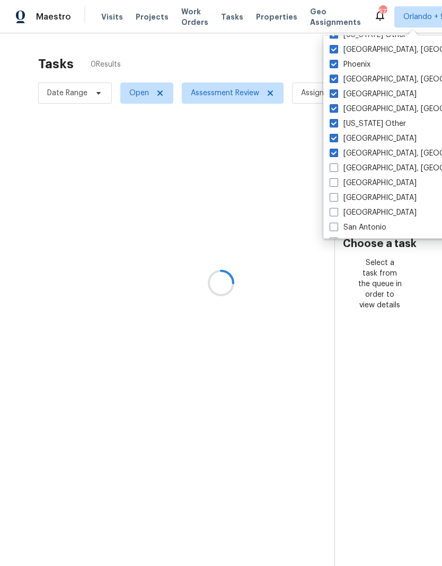
checkbox input "true"
click at [335, 171] on span at bounding box center [333, 168] width 8 height 8
click at [335, 170] on input "Richmond, VA" at bounding box center [332, 166] width 7 height 7
checkbox input "true"
click at [335, 184] on span at bounding box center [333, 182] width 8 height 8
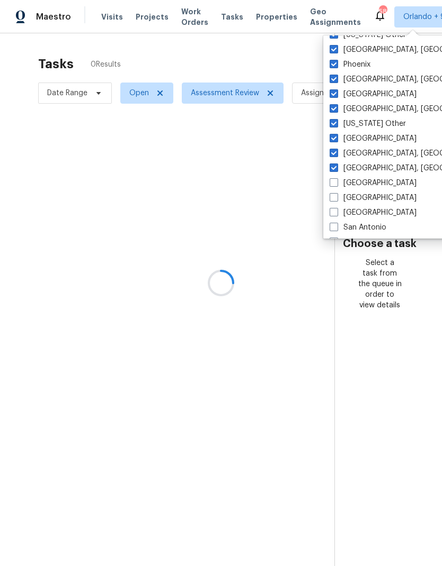
click at [335, 184] on input "Riverside" at bounding box center [332, 181] width 7 height 7
checkbox input "true"
click at [334, 200] on span at bounding box center [333, 197] width 8 height 8
click at [334, 200] on input "Sacramento" at bounding box center [332, 196] width 7 height 7
checkbox input "true"
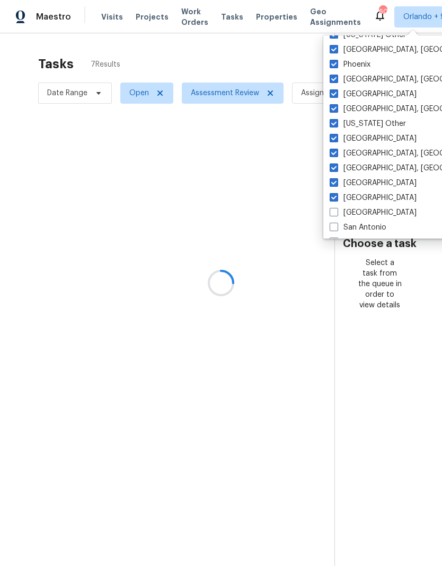
click at [336, 211] on span at bounding box center [333, 212] width 8 height 8
click at [336, 211] on input "Salt Lake City" at bounding box center [332, 211] width 7 height 7
click at [335, 211] on span at bounding box center [333, 212] width 8 height 8
click at [335, 211] on input "Salt Lake City" at bounding box center [332, 211] width 7 height 7
click at [335, 216] on span at bounding box center [333, 212] width 8 height 8
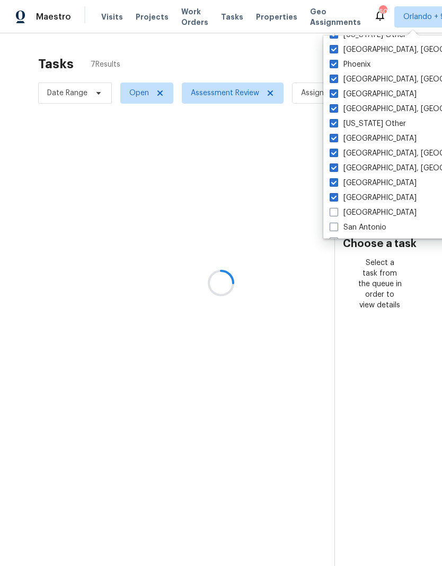
click at [335, 214] on input "Salt Lake City" at bounding box center [332, 211] width 7 height 7
checkbox input "true"
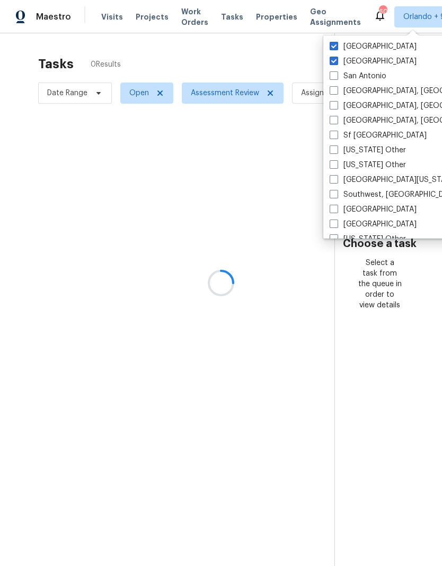
scroll to position [1397, 0]
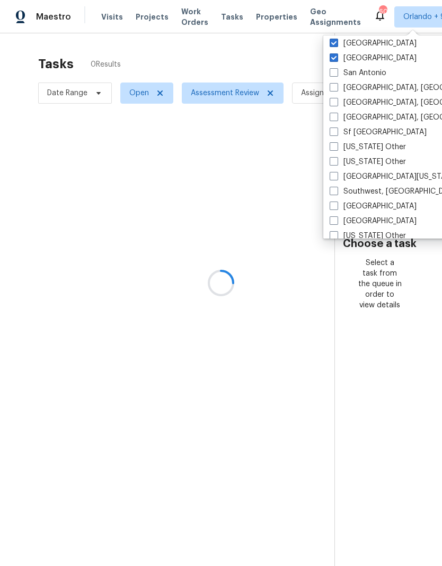
click at [335, 92] on label "San Diego, CA" at bounding box center [411, 88] width 164 height 11
click at [335, 89] on input "San Diego, CA" at bounding box center [332, 86] width 7 height 7
checkbox input "true"
click at [332, 74] on span at bounding box center [333, 72] width 8 height 8
click at [332, 74] on input "San Antonio" at bounding box center [332, 71] width 7 height 7
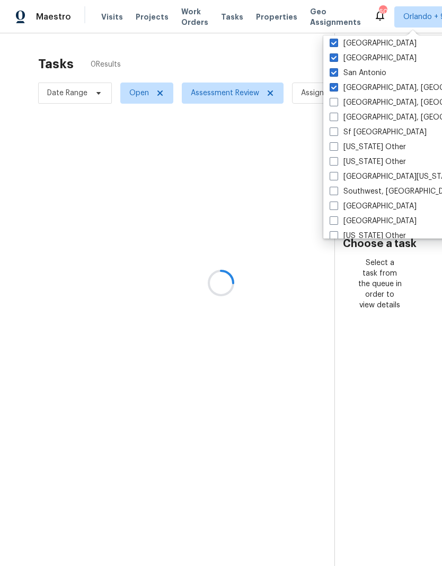
checkbox input "true"
click at [330, 93] on label "San Diego, CA" at bounding box center [411, 88] width 164 height 11
click at [330, 89] on input "San Diego, CA" at bounding box center [332, 86] width 7 height 7
click at [332, 92] on label "San Diego, CA" at bounding box center [411, 88] width 164 height 11
click at [332, 89] on input "San Diego, CA" at bounding box center [332, 86] width 7 height 7
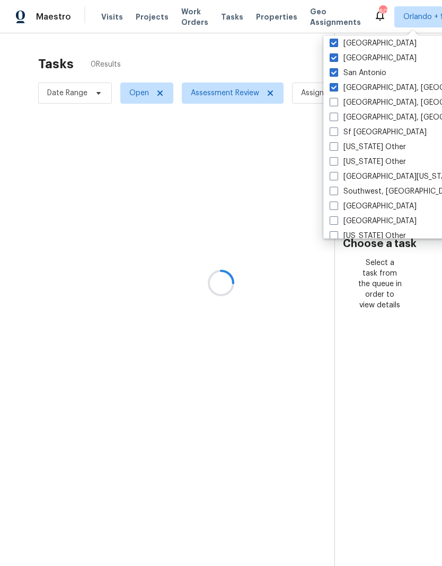
checkbox input "true"
click at [334, 103] on span at bounding box center [333, 102] width 8 height 8
click at [334, 103] on input "Savannah, GA" at bounding box center [332, 100] width 7 height 7
checkbox input "true"
click at [332, 120] on span at bounding box center [333, 117] width 8 height 8
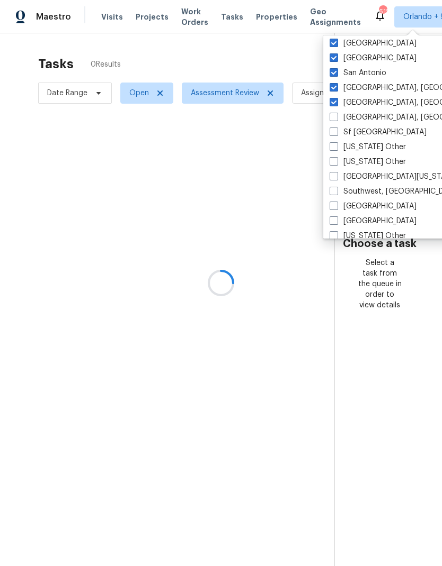
click at [332, 119] on input "Seattle, WA" at bounding box center [332, 115] width 7 height 7
checkbox input "true"
click at [335, 135] on span at bounding box center [333, 132] width 8 height 8
click at [335, 134] on input "Sf Bay Area" at bounding box center [332, 130] width 7 height 7
checkbox input "true"
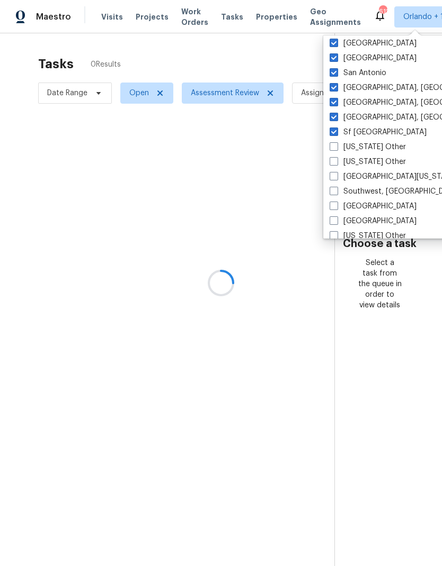
click at [334, 151] on label "South Carolina Other" at bounding box center [367, 147] width 76 height 11
click at [334, 149] on input "South Carolina Other" at bounding box center [332, 145] width 7 height 7
checkbox input "true"
click at [333, 162] on span at bounding box center [333, 161] width 8 height 8
click at [333, 162] on input "South Dakota Other" at bounding box center [332, 160] width 7 height 7
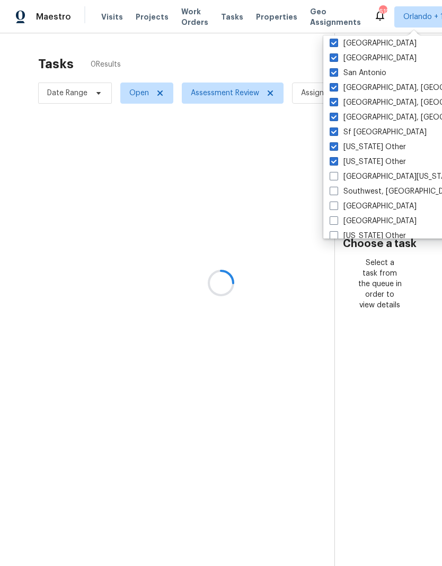
checkbox input "true"
click at [333, 180] on span at bounding box center [333, 176] width 8 height 8
click at [333, 178] on input "South Texas" at bounding box center [332, 175] width 7 height 7
checkbox input "true"
click at [335, 195] on label "Southwest, FL" at bounding box center [393, 191] width 129 height 11
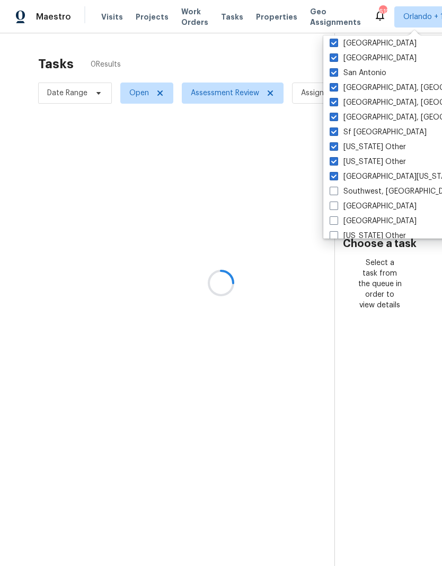
click at [335, 193] on input "Southwest, FL" at bounding box center [332, 189] width 7 height 7
checkbox input "true"
click at [332, 210] on span at bounding box center [333, 206] width 8 height 8
click at [332, 208] on input "St Louis" at bounding box center [332, 204] width 7 height 7
checkbox input "true"
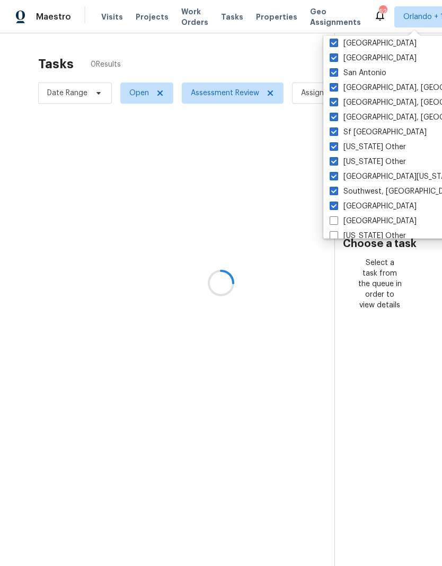
click at [332, 223] on span at bounding box center [333, 221] width 8 height 8
click at [332, 223] on input "Tampa" at bounding box center [332, 219] width 7 height 7
checkbox input "true"
click at [334, 233] on span at bounding box center [333, 235] width 8 height 8
click at [334, 233] on input "Tennessee Other" at bounding box center [332, 234] width 7 height 7
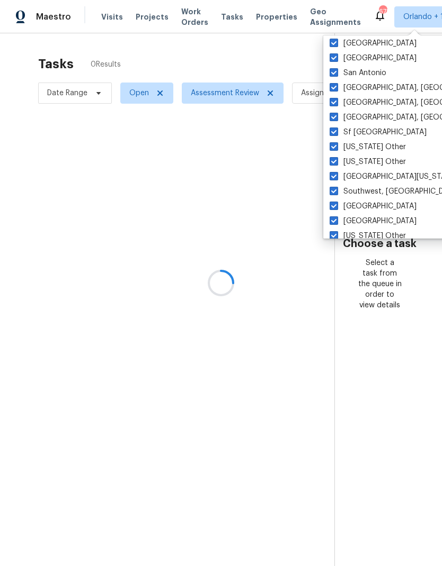
checkbox input "true"
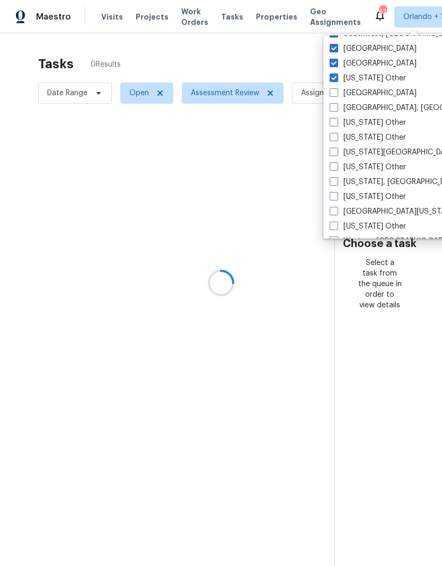
scroll to position [1557, 0]
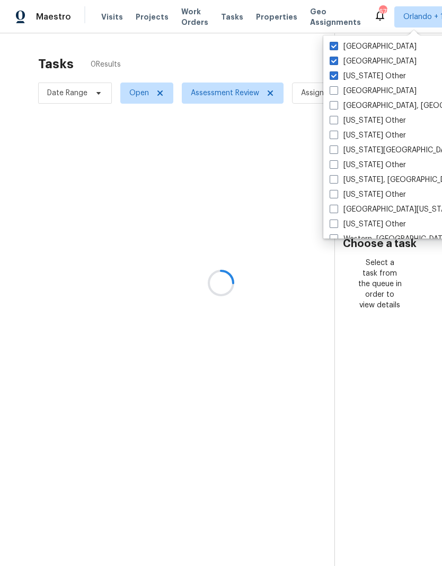
click at [335, 93] on span at bounding box center [333, 90] width 8 height 8
click at [335, 93] on input "Tucson" at bounding box center [332, 89] width 7 height 7
checkbox input "true"
click at [330, 110] on label "Tulsa, OK" at bounding box center [411, 106] width 164 height 11
click at [330, 107] on input "Tulsa, OK" at bounding box center [332, 104] width 7 height 7
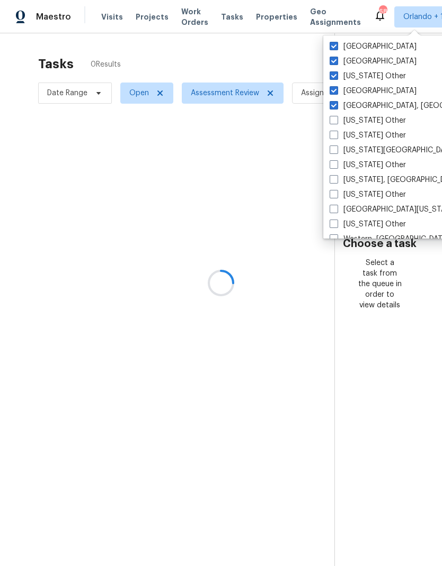
checkbox input "true"
click at [337, 123] on span at bounding box center [333, 120] width 8 height 8
click at [336, 122] on input "Utah Other" at bounding box center [332, 118] width 7 height 7
checkbox input "true"
click at [336, 140] on label "Vermont Other" at bounding box center [367, 135] width 76 height 11
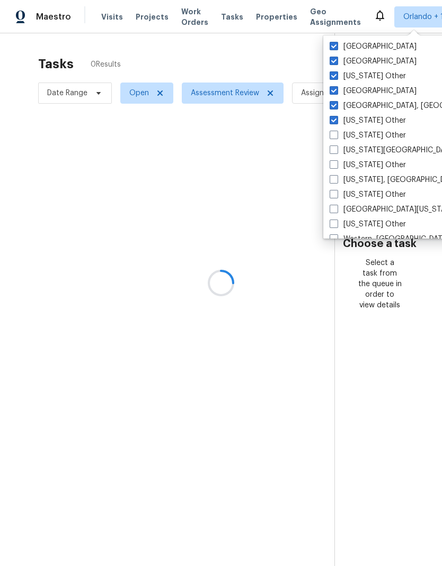
click at [336, 137] on input "Vermont Other" at bounding box center [332, 133] width 7 height 7
checkbox input "true"
click at [335, 151] on span at bounding box center [333, 150] width 8 height 8
click at [335, 151] on input "Virginia Beach, VA" at bounding box center [332, 148] width 7 height 7
checkbox input "true"
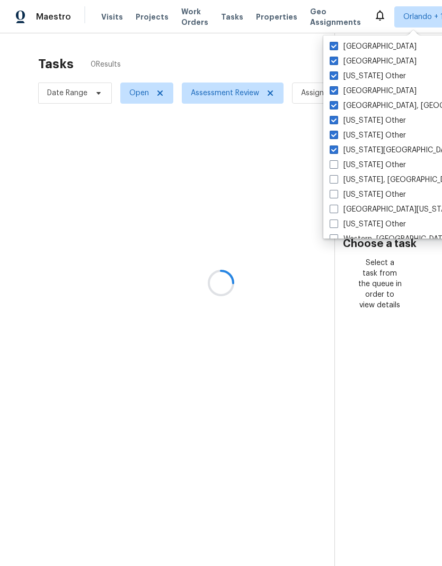
click at [332, 169] on label "Virginia Other" at bounding box center [367, 165] width 76 height 11
click at [332, 167] on input "Virginia Other" at bounding box center [332, 163] width 7 height 7
click at [331, 169] on label "Virginia Other" at bounding box center [367, 165] width 76 height 11
click at [331, 167] on input "Virginia Other" at bounding box center [332, 163] width 7 height 7
checkbox input "false"
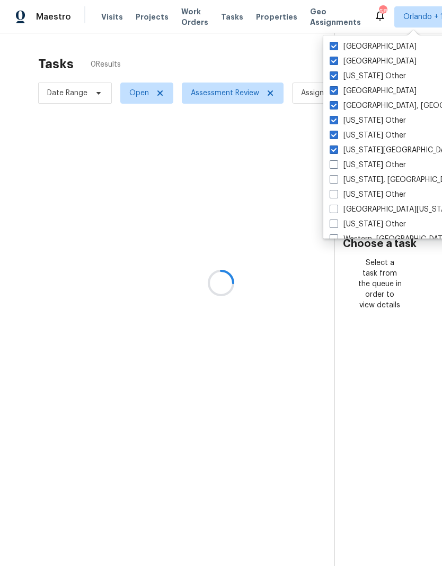
click at [334, 205] on span at bounding box center [333, 209] width 8 height 8
click at [334, 205] on input "West Texas" at bounding box center [332, 207] width 7 height 7
checkbox input "true"
click at [335, 179] on span at bounding box center [333, 179] width 8 height 8
click at [335, 179] on input "Washington, DC" at bounding box center [332, 178] width 7 height 7
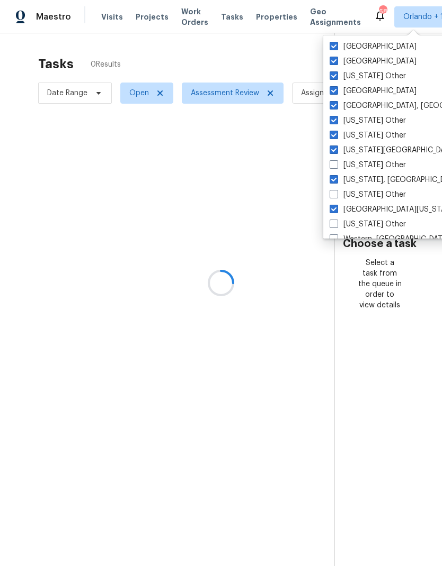
checkbox input "true"
click at [338, 163] on label "Virginia Other" at bounding box center [367, 165] width 76 height 11
click at [336, 163] on input "Virginia Other" at bounding box center [332, 163] width 7 height 7
checkbox input "true"
click at [338, 196] on label "Washington Other" at bounding box center [367, 195] width 76 height 11
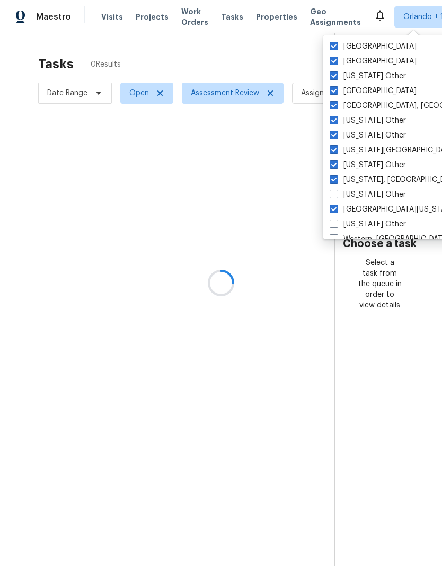
click at [336, 196] on input "Washington Other" at bounding box center [332, 193] width 7 height 7
checkbox input "true"
click at [336, 223] on span at bounding box center [333, 224] width 8 height 8
click at [336, 223] on input "West Virginia Other" at bounding box center [332, 222] width 7 height 7
checkbox input "true"
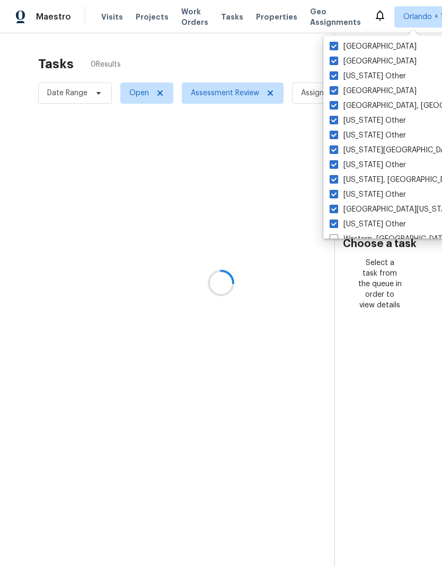
click at [335, 238] on span at bounding box center [333, 239] width 8 height 8
click at [335, 238] on input "Western, NY" at bounding box center [332, 237] width 7 height 7
checkbox input "true"
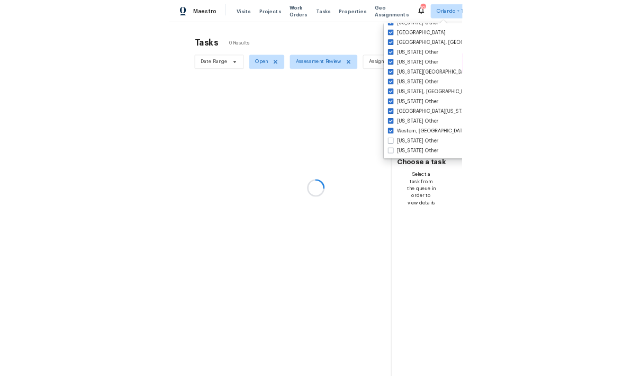
scroll to position [1599, 0]
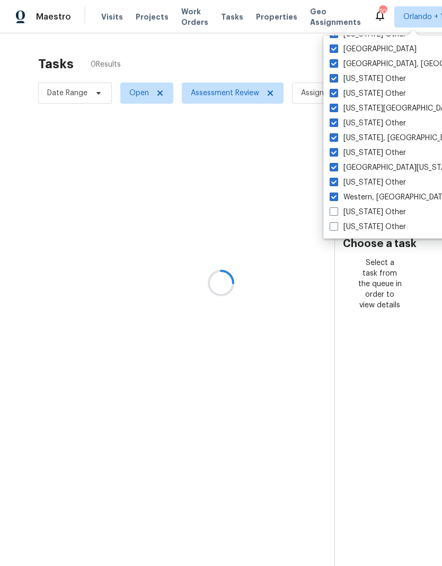
click at [332, 214] on span at bounding box center [333, 212] width 8 height 8
click at [332, 214] on input "Wisconsin Other" at bounding box center [332, 210] width 7 height 7
checkbox input "true"
click at [331, 229] on span at bounding box center [333, 226] width 8 height 8
click at [331, 229] on input "Wyoming Other" at bounding box center [332, 225] width 7 height 7
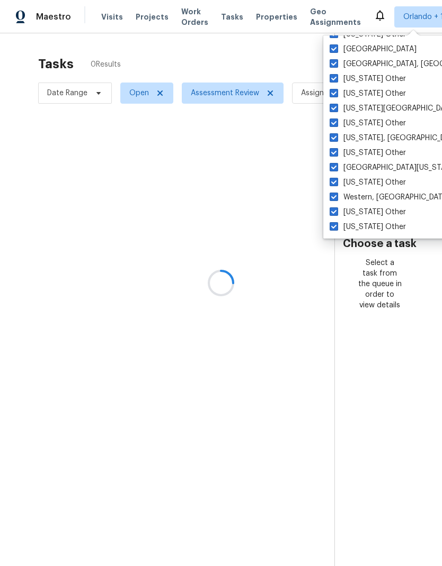
checkbox input "true"
click at [424, 262] on div "Choose a task Select a task from the queue in order to view details" at bounding box center [380, 251] width 90 height 119
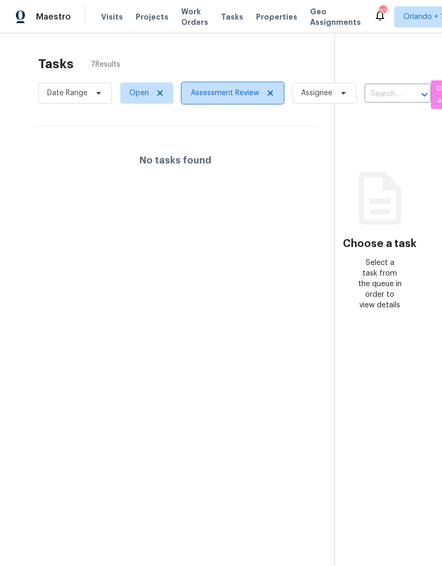
click at [222, 95] on span "Assessment Review" at bounding box center [225, 93] width 68 height 11
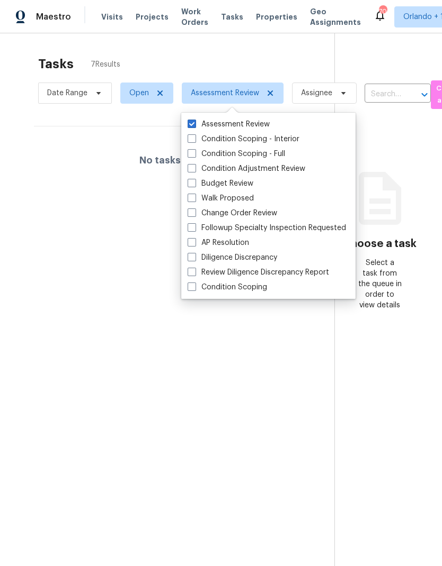
click at [192, 185] on span at bounding box center [191, 183] width 8 height 8
click at [192, 185] on input "Budget Review" at bounding box center [190, 181] width 7 height 7
click at [190, 184] on span at bounding box center [191, 183] width 8 height 8
click at [190, 184] on input "Budget Review" at bounding box center [190, 181] width 7 height 7
checkbox input "false"
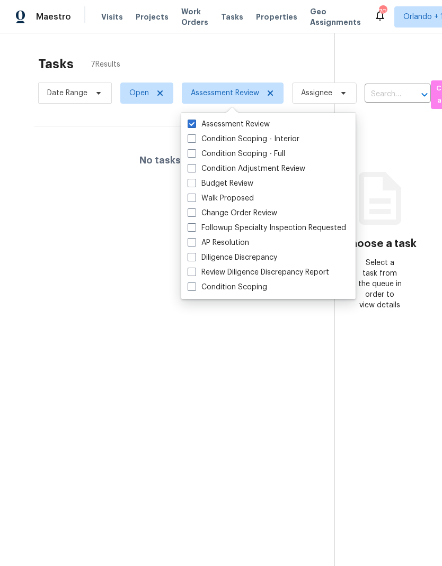
click at [253, 62] on div "Tasks 7 Results" at bounding box center [186, 64] width 296 height 28
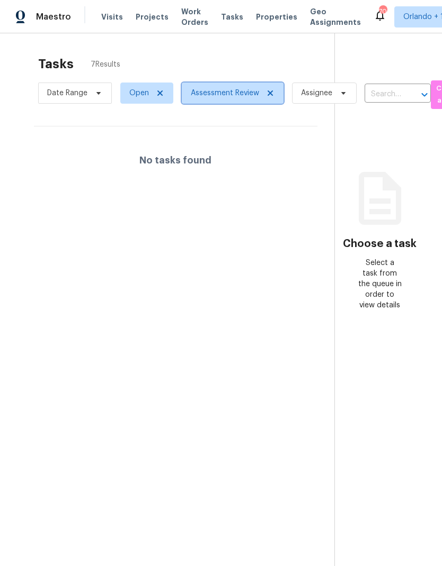
click at [271, 91] on icon at bounding box center [270, 93] width 8 height 8
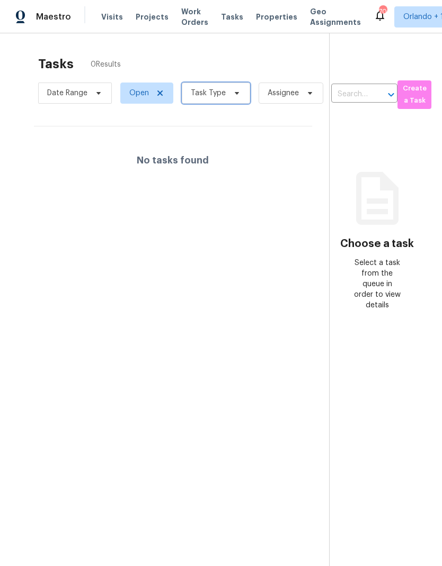
click at [223, 97] on span "Task Type" at bounding box center [208, 93] width 35 height 11
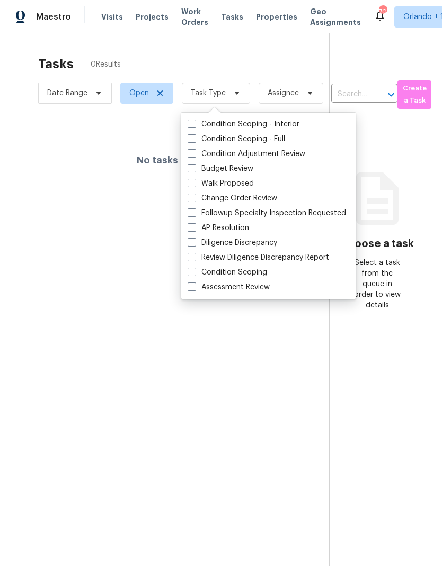
click at [191, 179] on span at bounding box center [191, 183] width 8 height 8
click at [191, 179] on input "Walk Proposed" at bounding box center [190, 181] width 7 height 7
checkbox input "true"
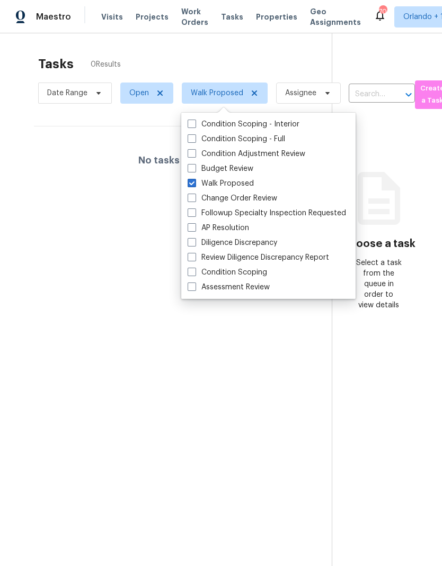
click at [294, 65] on div "Tasks 0 Results" at bounding box center [184, 64] width 293 height 28
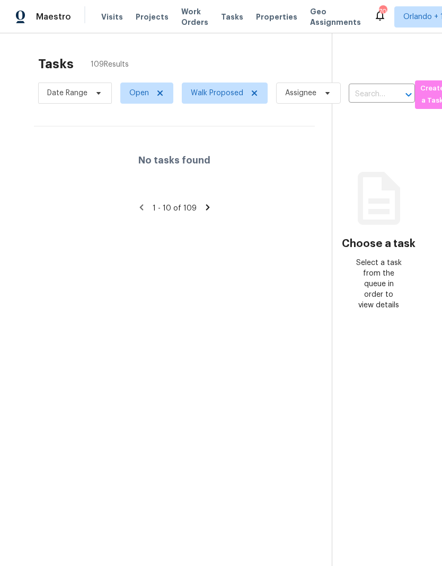
click at [210, 268] on section "Tasks 109 Results Date Range Open Walk Proposed Assignee ​ Create a Task No tas…" at bounding box center [174, 325] width 314 height 550
click at [210, 267] on section "Tasks 109 Results Date Range Open Walk Proposed Assignee ​ Create a Task No tas…" at bounding box center [174, 325] width 314 height 550
click at [217, 242] on section "Tasks 109 Results Date Range Open Walk Proposed Assignee ​ Create a Task No tas…" at bounding box center [174, 325] width 314 height 550
click at [193, 166] on h4 "No tasks found" at bounding box center [174, 160] width 72 height 11
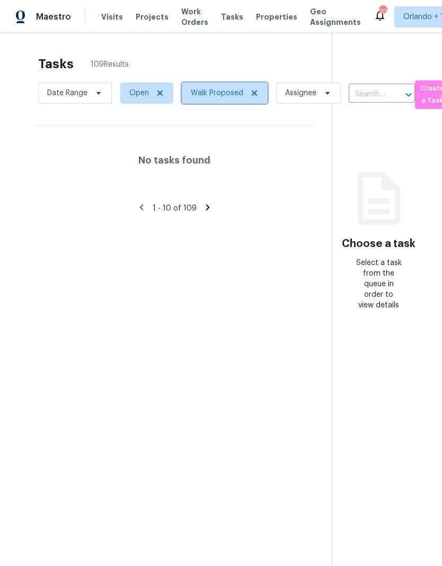
click at [256, 93] on icon at bounding box center [254, 93] width 8 height 8
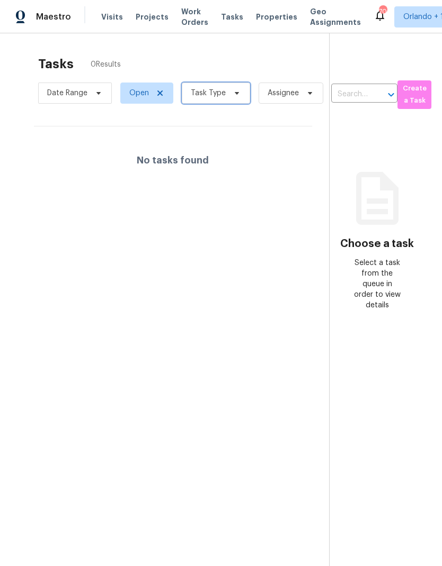
click at [229, 91] on span at bounding box center [235, 93] width 12 height 8
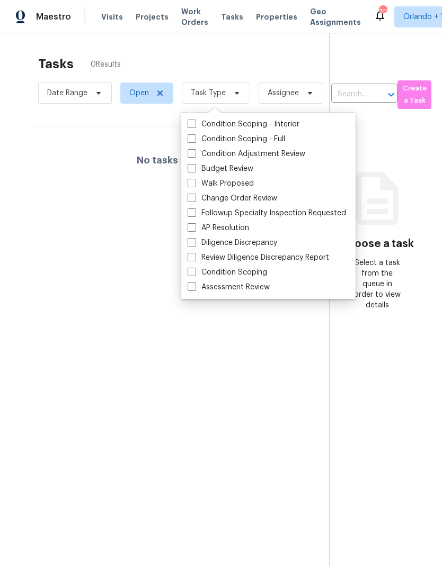
click at [185, 286] on div "Assessment Review" at bounding box center [268, 287] width 168 height 15
click at [190, 286] on span at bounding box center [191, 287] width 8 height 8
click at [190, 286] on input "Assessment Review" at bounding box center [190, 285] width 7 height 7
checkbox input "true"
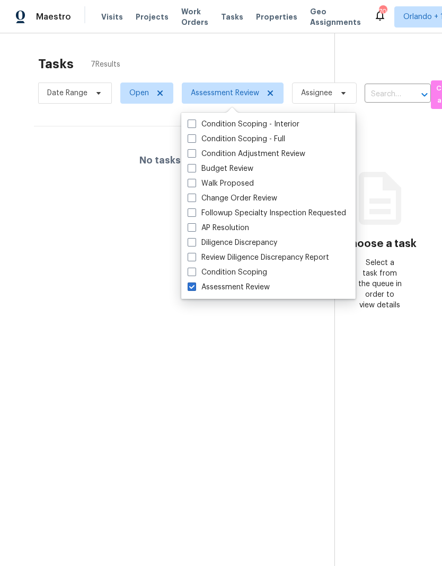
click at [257, 342] on section "Tasks 7 Results Date Range Open Assessment Review Assignee ​ Create a Task No t…" at bounding box center [175, 325] width 317 height 550
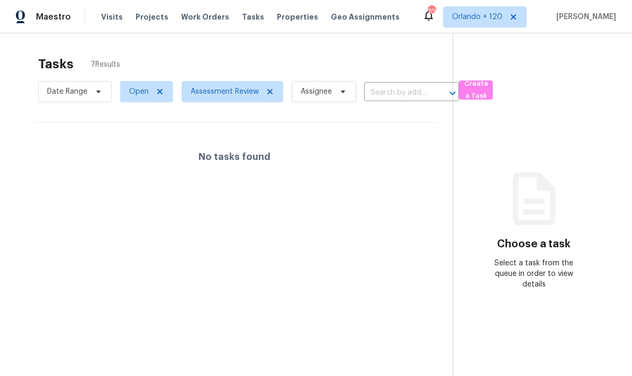
click at [341, 304] on section "Tasks 7 Results Date Range Open Assessment Review Assignee ​ Create a Task No t…" at bounding box center [235, 229] width 436 height 359
click at [341, 303] on section "Tasks 7 Results Date Range Open Assessment Review Assignee ​ Create a Task No t…" at bounding box center [235, 229] width 436 height 359
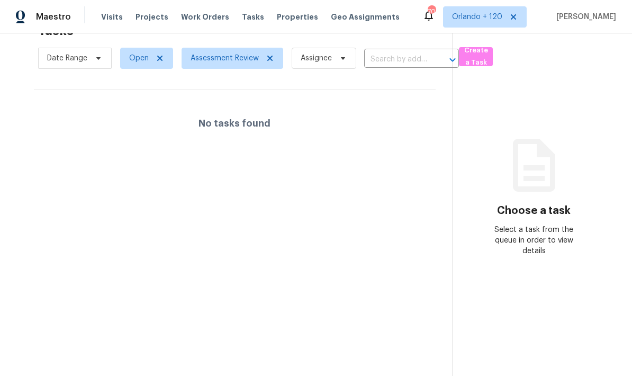
scroll to position [33, 0]
click at [242, 110] on div "No tasks found" at bounding box center [235, 123] width 402 height 68
click at [249, 127] on h4 "No tasks found" at bounding box center [235, 123] width 72 height 11
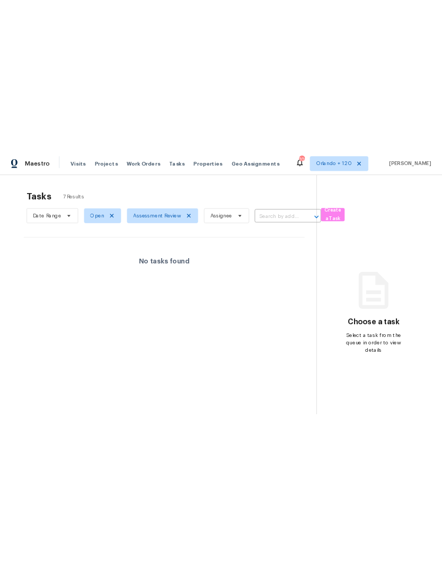
scroll to position [0, 0]
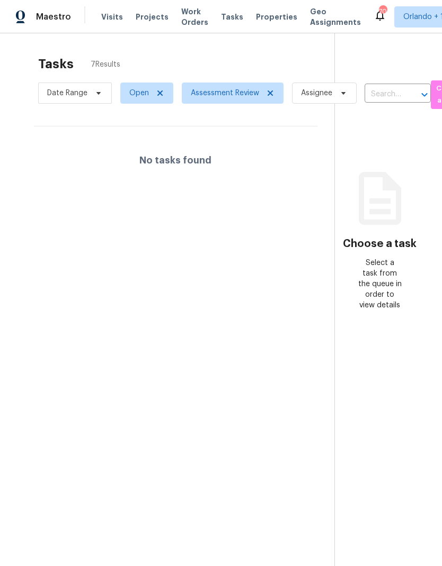
click at [375, 12] on icon at bounding box center [379, 16] width 8 height 11
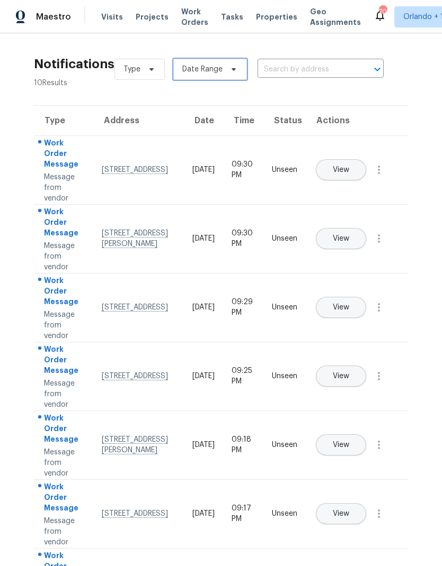
click at [228, 64] on span "Date Range" at bounding box center [210, 69] width 74 height 21
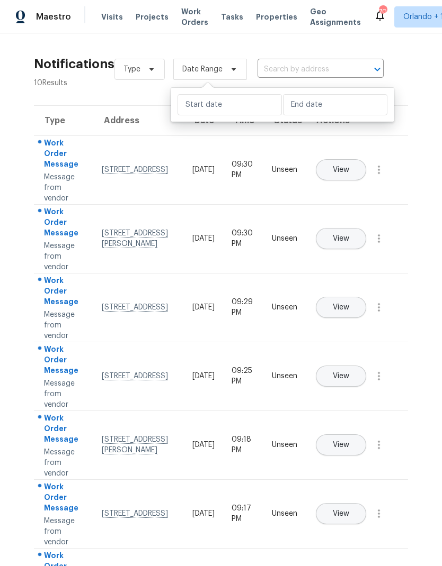
click at [423, 63] on div "Type Date Range ​ View unseen only" at bounding box center [338, 69] width 448 height 38
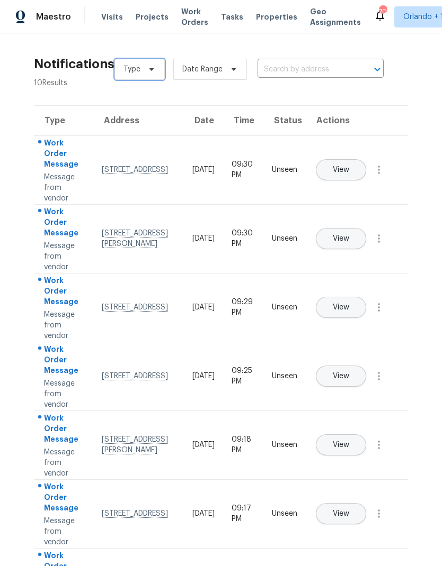
click at [147, 64] on span "Type" at bounding box center [139, 69] width 50 height 21
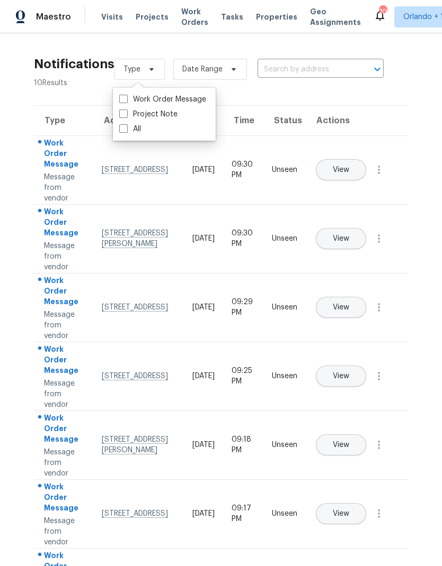
click at [406, 76] on div "Type Date Range ​ View unseen only" at bounding box center [338, 69] width 448 height 38
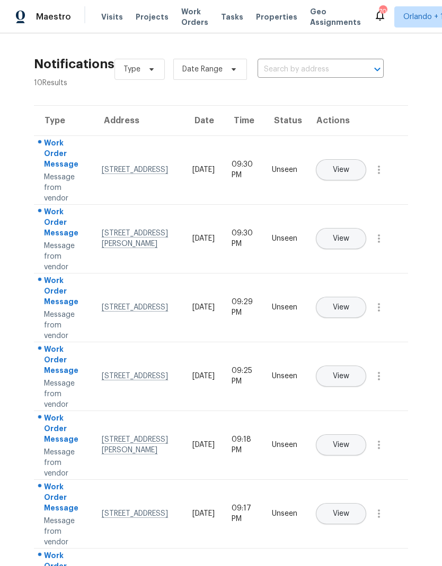
click at [224, 19] on span "Tasks" at bounding box center [232, 16] width 22 height 7
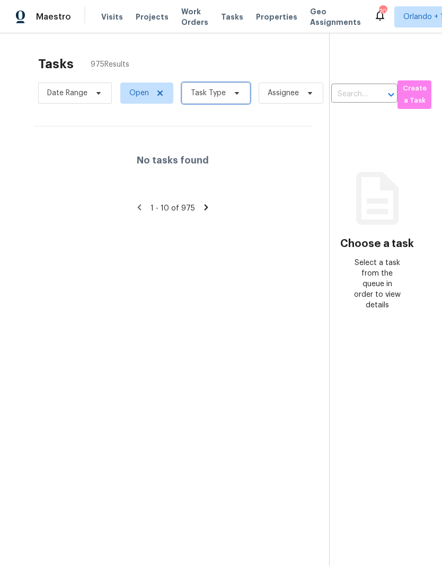
click at [231, 84] on span "Task Type" at bounding box center [216, 93] width 68 height 21
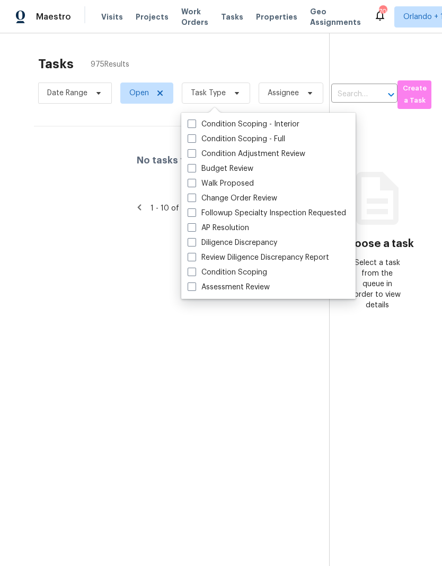
click at [188, 286] on span at bounding box center [191, 287] width 8 height 8
click at [188, 286] on input "Assessment Review" at bounding box center [190, 285] width 7 height 7
checkbox input "true"
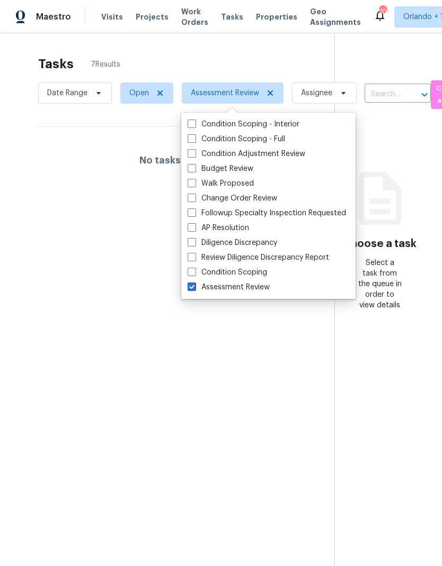
click at [293, 56] on div "Tasks 7 Results" at bounding box center [186, 64] width 296 height 28
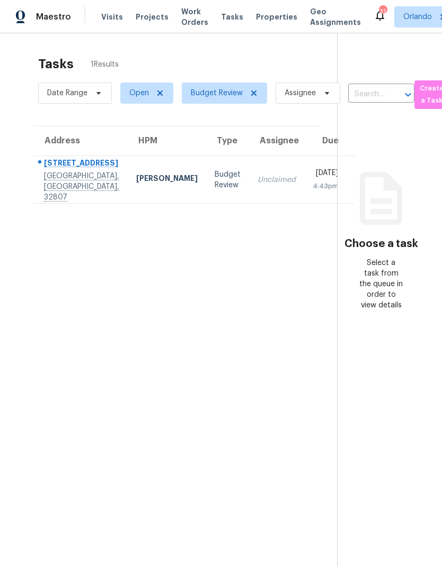
click at [136, 174] on div "[PERSON_NAME]" at bounding box center [166, 179] width 61 height 13
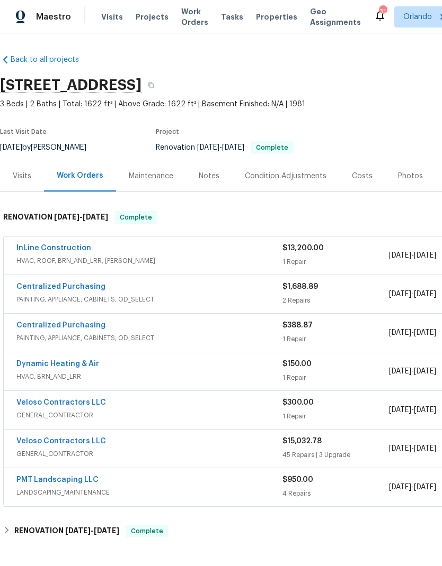
click at [69, 245] on link "InLine Construction" at bounding box center [53, 248] width 75 height 7
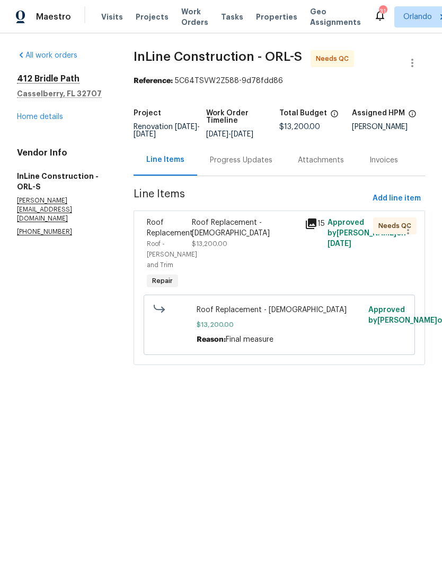
click at [250, 239] on div "Roof Replacement - 15+ years old" at bounding box center [245, 228] width 107 height 21
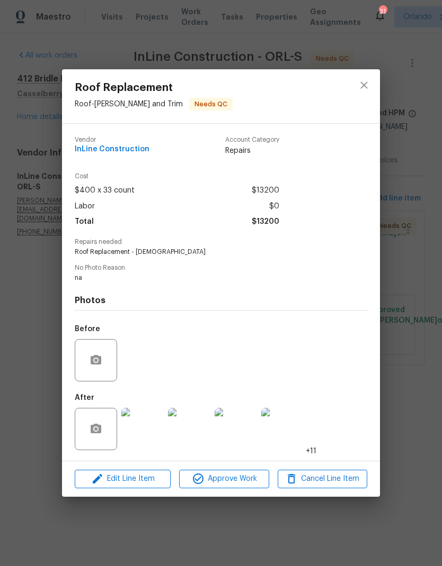
click at [152, 434] on img at bounding box center [142, 429] width 42 height 42
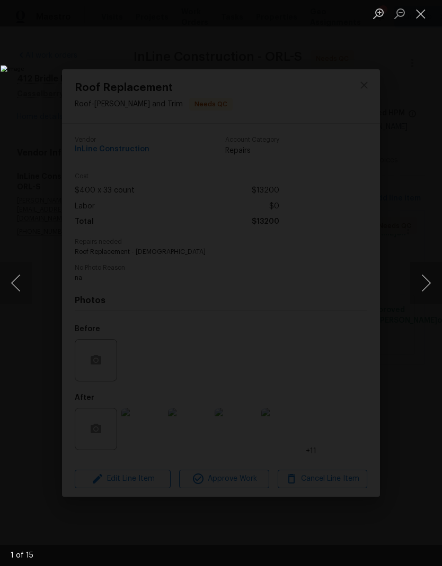
click at [422, 282] on button "Next image" at bounding box center [426, 283] width 32 height 42
click at [426, 279] on button "Next image" at bounding box center [426, 283] width 32 height 42
click at [428, 285] on button "Next image" at bounding box center [426, 283] width 32 height 42
click at [429, 281] on button "Next image" at bounding box center [426, 283] width 32 height 42
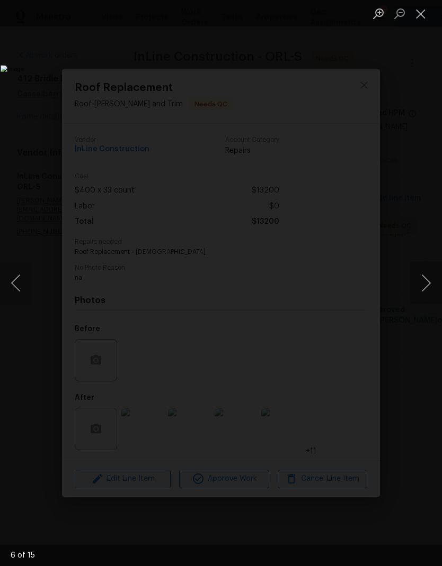
click at [430, 280] on button "Next image" at bounding box center [426, 283] width 32 height 42
click at [428, 279] on button "Next image" at bounding box center [426, 283] width 32 height 42
click at [430, 279] on button "Next image" at bounding box center [426, 283] width 32 height 42
click at [430, 281] on button "Next image" at bounding box center [426, 283] width 32 height 42
click at [436, 217] on div "Lightbox" at bounding box center [221, 283] width 442 height 566
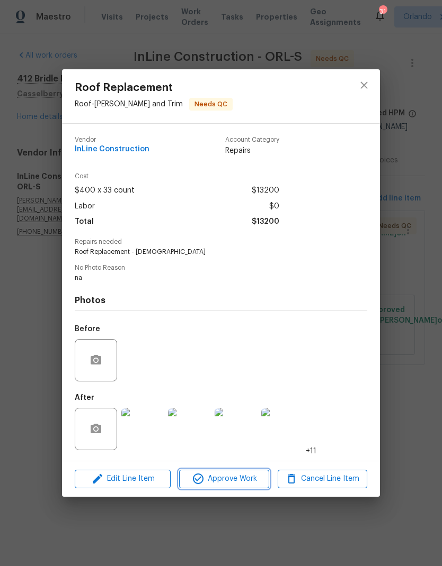
click at [251, 480] on span "Approve Work" at bounding box center [223, 479] width 83 height 13
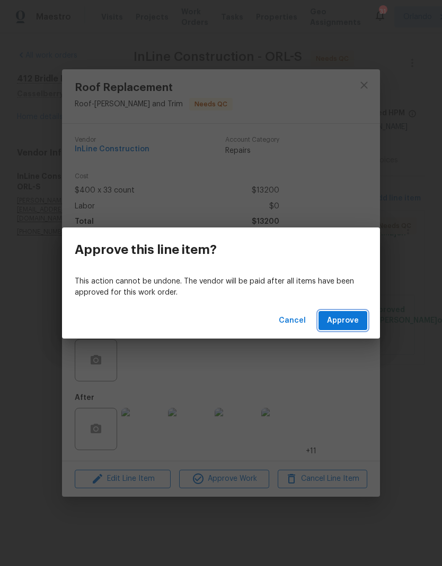
click at [357, 317] on span "Approve" at bounding box center [343, 320] width 32 height 13
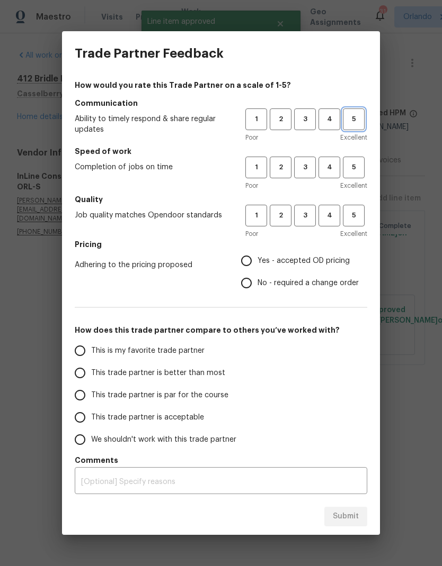
click at [355, 129] on button "5" at bounding box center [354, 120] width 22 height 22
click at [352, 170] on span "5" at bounding box center [354, 167] width 20 height 12
click at [362, 222] on button "5" at bounding box center [354, 216] width 22 height 22
click at [250, 263] on input "Yes - accepted OD pricing" at bounding box center [246, 261] width 22 height 22
radio input "true"
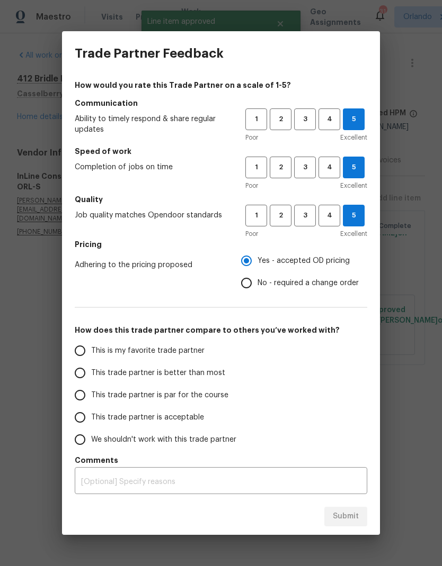
click at [163, 346] on span "This is my favorite trade partner" at bounding box center [147, 351] width 113 height 11
click at [91, 346] on input "This is my favorite trade partner" at bounding box center [80, 351] width 22 height 22
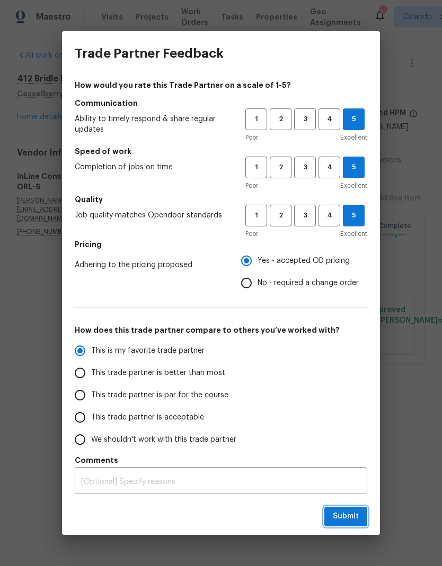
click at [354, 515] on span "Submit" at bounding box center [345, 516] width 26 height 13
radio input "true"
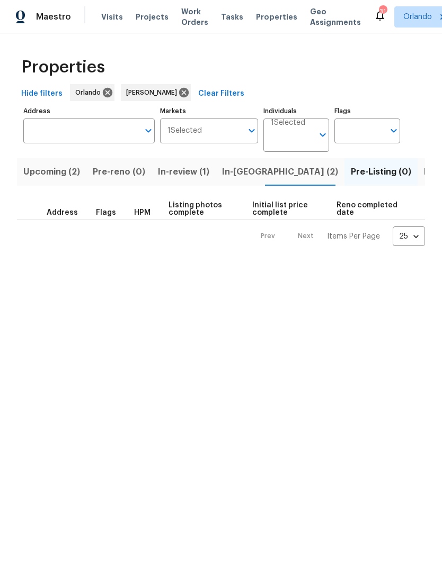
click at [236, 181] on button "In-reno (2)" at bounding box center [279, 172] width 129 height 28
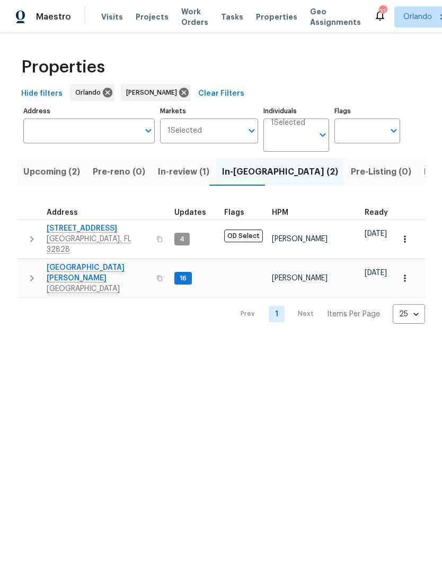
click at [350, 170] on span "Pre-Listing (0)" at bounding box center [380, 172] width 60 height 15
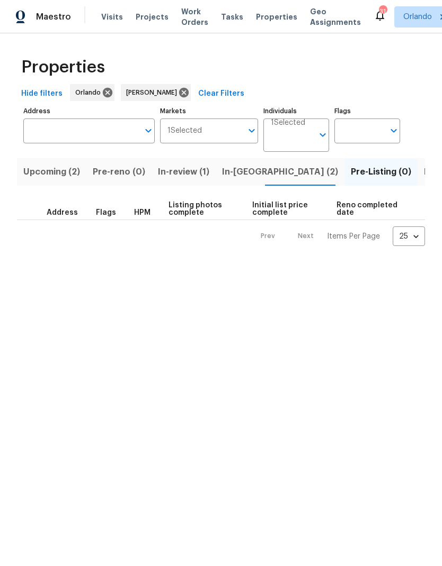
click at [234, 174] on span "In-reno (2)" at bounding box center [280, 172] width 116 height 15
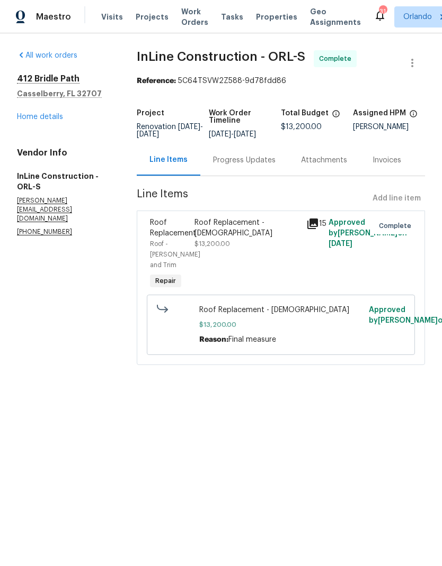
click at [49, 113] on link "Home details" at bounding box center [40, 116] width 46 height 7
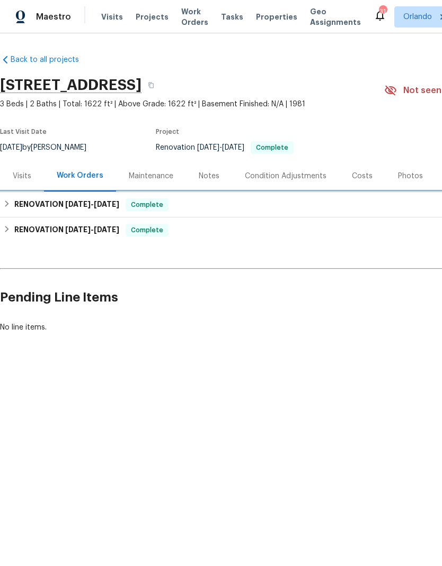
click at [275, 203] on div "RENOVATION 9/23/25 - 9/25/25 Complete" at bounding box center [299, 205] width 592 height 13
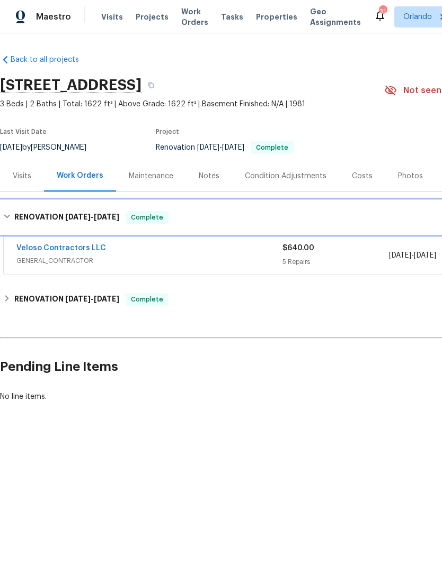
scroll to position [0, -1]
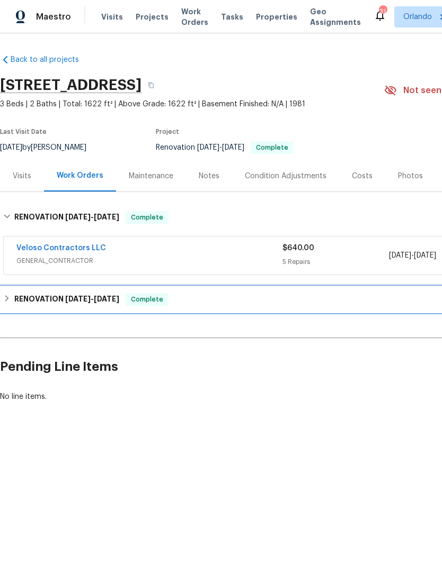
click at [214, 293] on div "RENOVATION 9/10/25 - 10/11/25 Complete" at bounding box center [299, 299] width 592 height 13
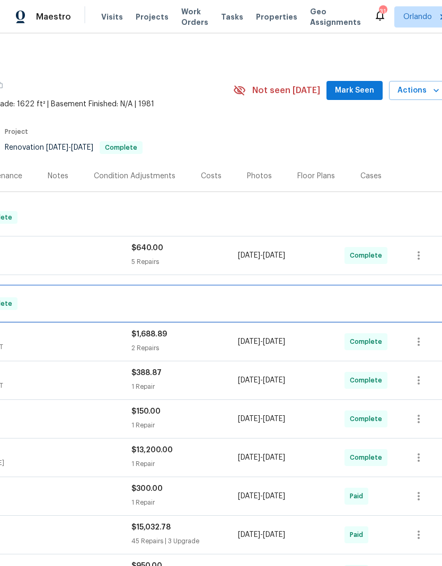
scroll to position [0, 150]
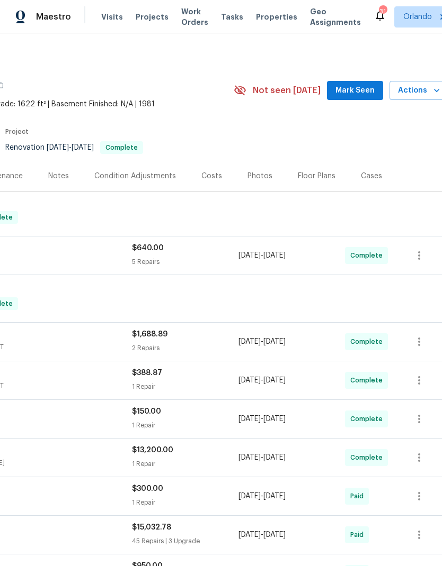
click at [364, 87] on span "Mark Seen" at bounding box center [354, 90] width 39 height 13
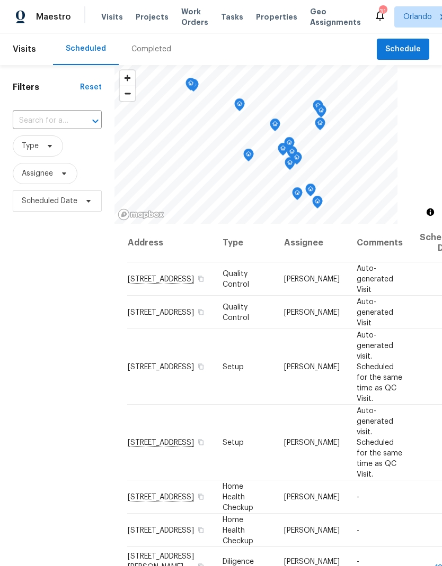
click at [192, 16] on span "Work Orders" at bounding box center [194, 16] width 27 height 21
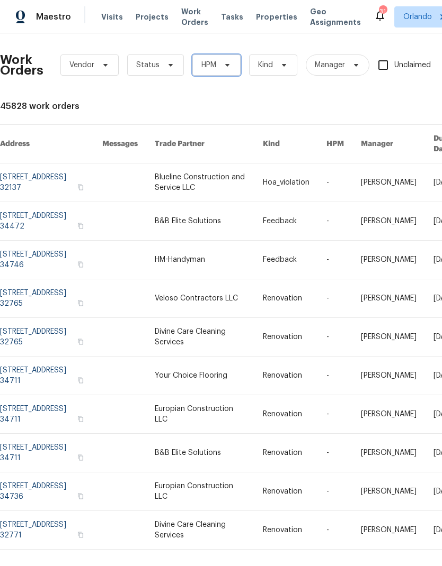
click at [231, 68] on span "HPM" at bounding box center [216, 65] width 48 height 21
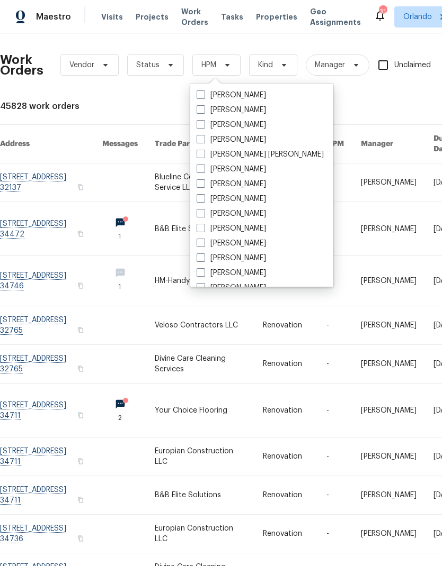
click at [328, 99] on div "Work Orders Vendor Status HPM Kind Manager Unclaimed ​ View Reno Index 45828 wo…" at bounding box center [299, 331] width 598 height 578
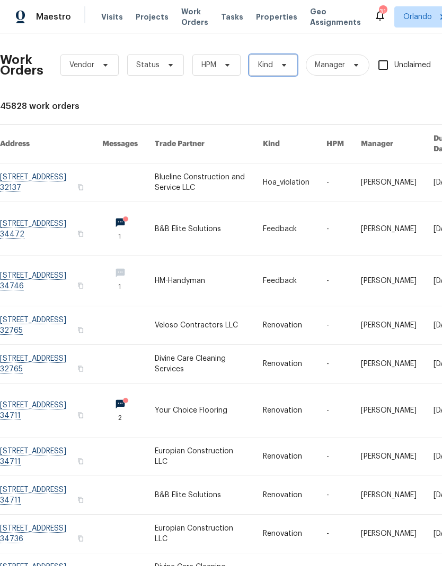
click at [281, 66] on icon at bounding box center [284, 65] width 8 height 8
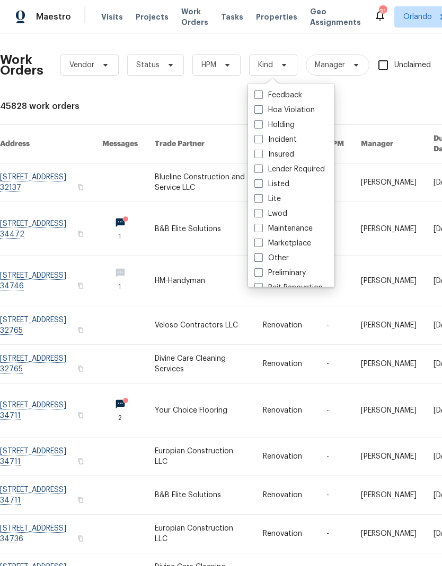
click at [380, 104] on div "45828 work orders" at bounding box center [299, 106] width 598 height 11
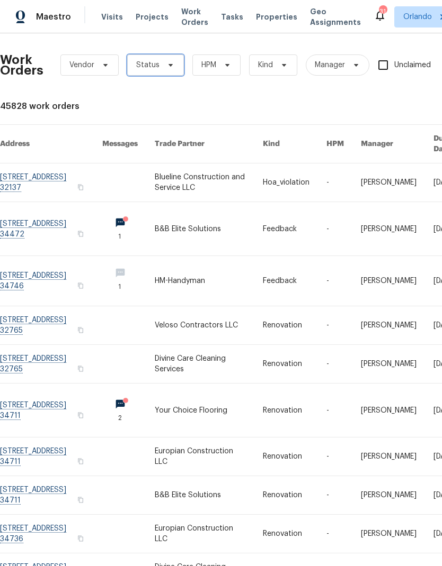
click at [158, 65] on span "Status" at bounding box center [155, 65] width 57 height 21
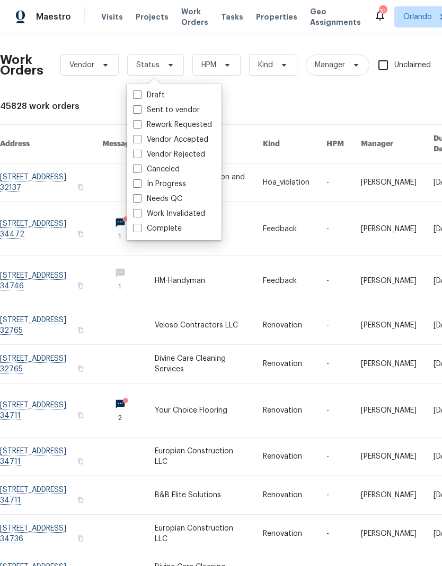
click at [139, 196] on span at bounding box center [137, 198] width 8 height 8
click at [139, 196] on input "Needs QC" at bounding box center [136, 197] width 7 height 7
checkbox input "true"
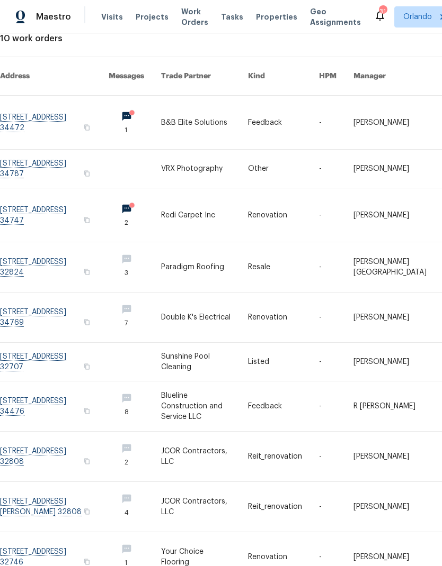
scroll to position [67, 0]
click at [69, 349] on link at bounding box center [54, 363] width 109 height 38
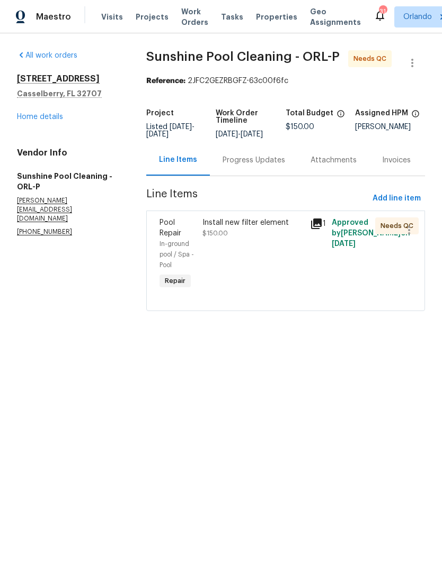
click at [271, 166] on div "Progress Updates" at bounding box center [253, 160] width 62 height 11
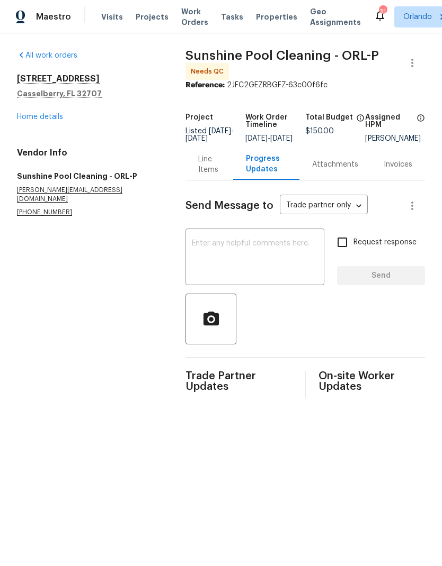
click at [209, 173] on div "Line Items" at bounding box center [209, 164] width 22 height 21
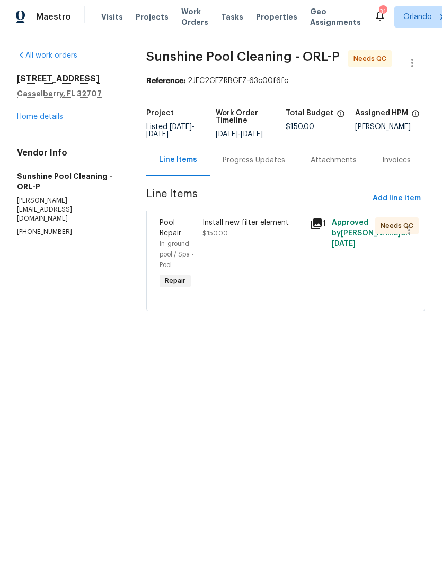
click at [245, 238] on div "Install new filter element $150.00" at bounding box center [253, 228] width 102 height 21
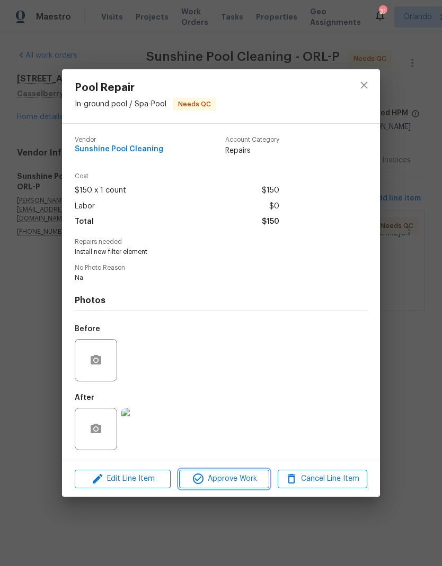
click at [238, 482] on span "Approve Work" at bounding box center [223, 479] width 83 height 13
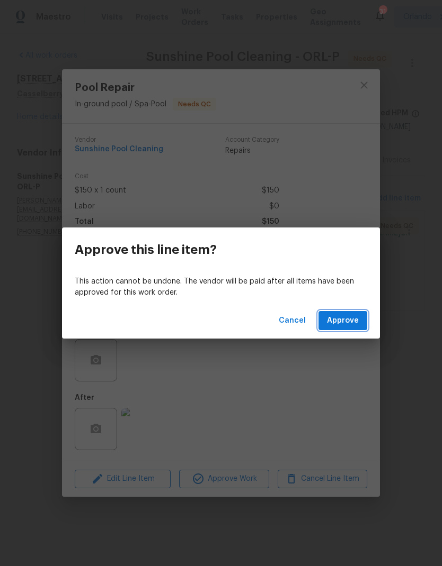
click at [350, 318] on span "Approve" at bounding box center [343, 320] width 32 height 13
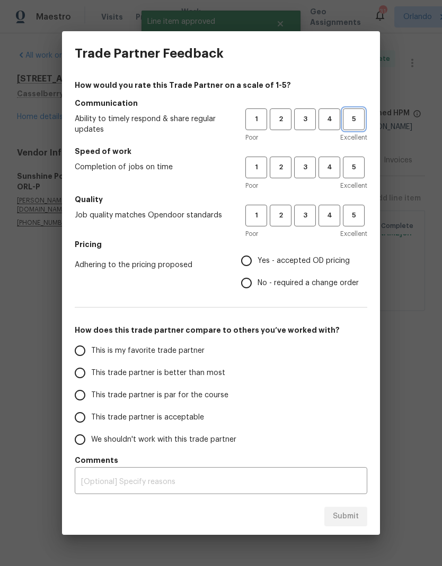
click at [358, 125] on span "5" at bounding box center [354, 119] width 20 height 12
click at [358, 163] on span "5" at bounding box center [354, 167] width 20 height 12
click at [357, 205] on button "5" at bounding box center [354, 216] width 22 height 22
click at [251, 257] on input "Yes - accepted OD pricing" at bounding box center [246, 261] width 22 height 22
radio input "true"
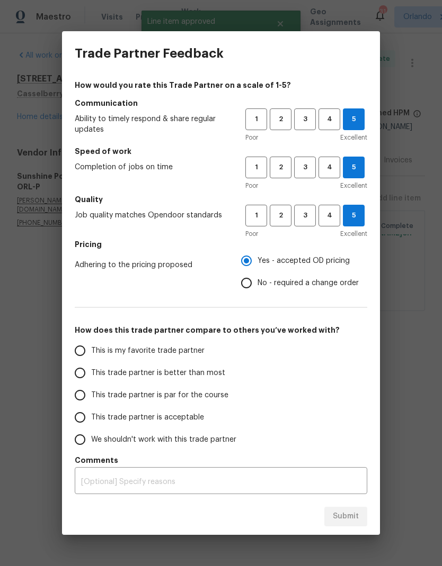
click at [163, 350] on span "This is my favorite trade partner" at bounding box center [147, 351] width 113 height 11
click at [91, 350] on input "This is my favorite trade partner" at bounding box center [80, 351] width 22 height 22
click at [357, 519] on span "Submit" at bounding box center [345, 516] width 26 height 13
radio input "true"
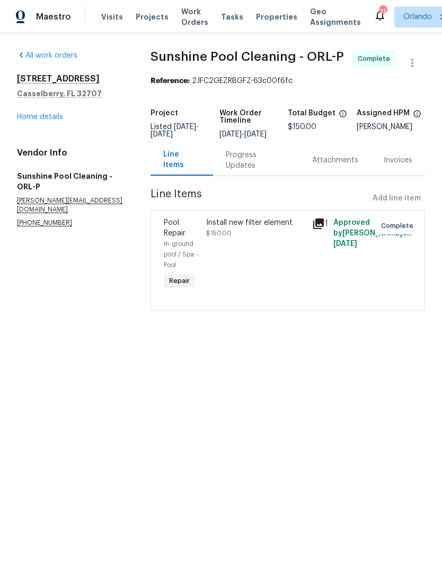
click at [58, 116] on link "Home details" at bounding box center [40, 116] width 46 height 7
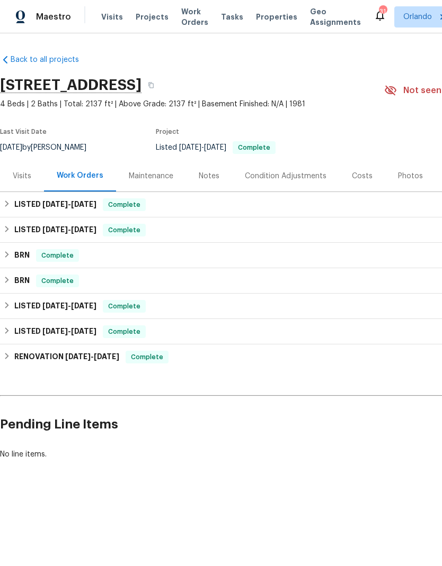
scroll to position [0, 52]
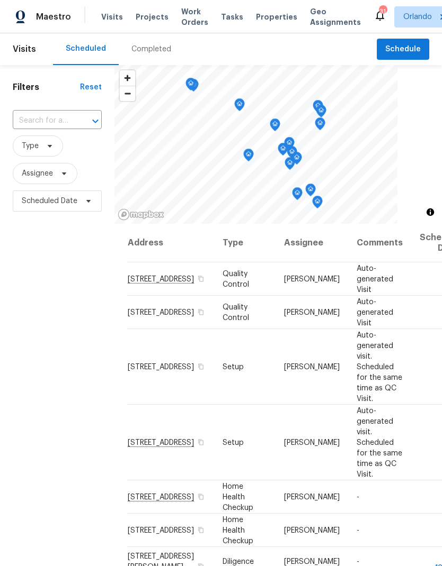
click at [185, 15] on span "Work Orders" at bounding box center [194, 16] width 27 height 21
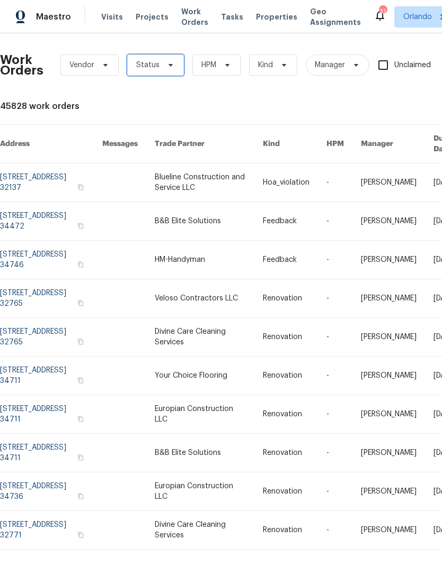
click at [162, 72] on span "Status" at bounding box center [155, 65] width 57 height 21
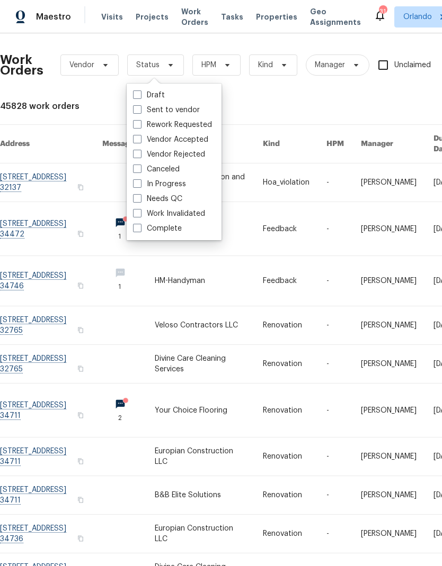
click at [135, 200] on span at bounding box center [137, 198] width 8 height 8
click at [135, 200] on input "Needs QC" at bounding box center [136, 197] width 7 height 7
checkbox input "true"
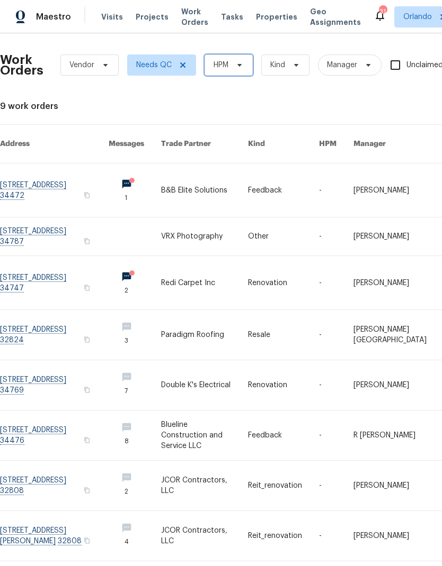
click at [237, 64] on icon at bounding box center [239, 65] width 8 height 8
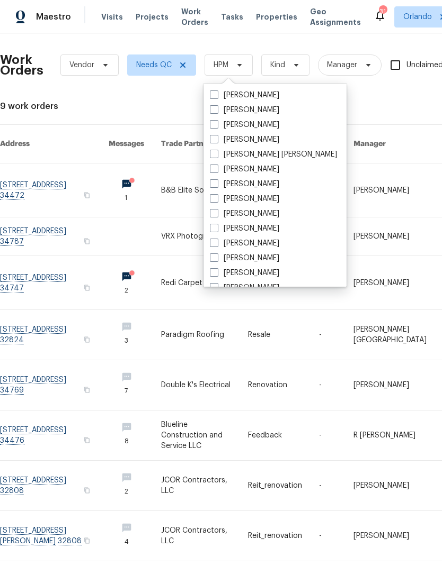
click at [215, 96] on span at bounding box center [214, 95] width 8 height 8
click at [215, 96] on input "[PERSON_NAME]" at bounding box center [213, 93] width 7 height 7
checkbox input "true"
